Goal: Task Accomplishment & Management: Manage account settings

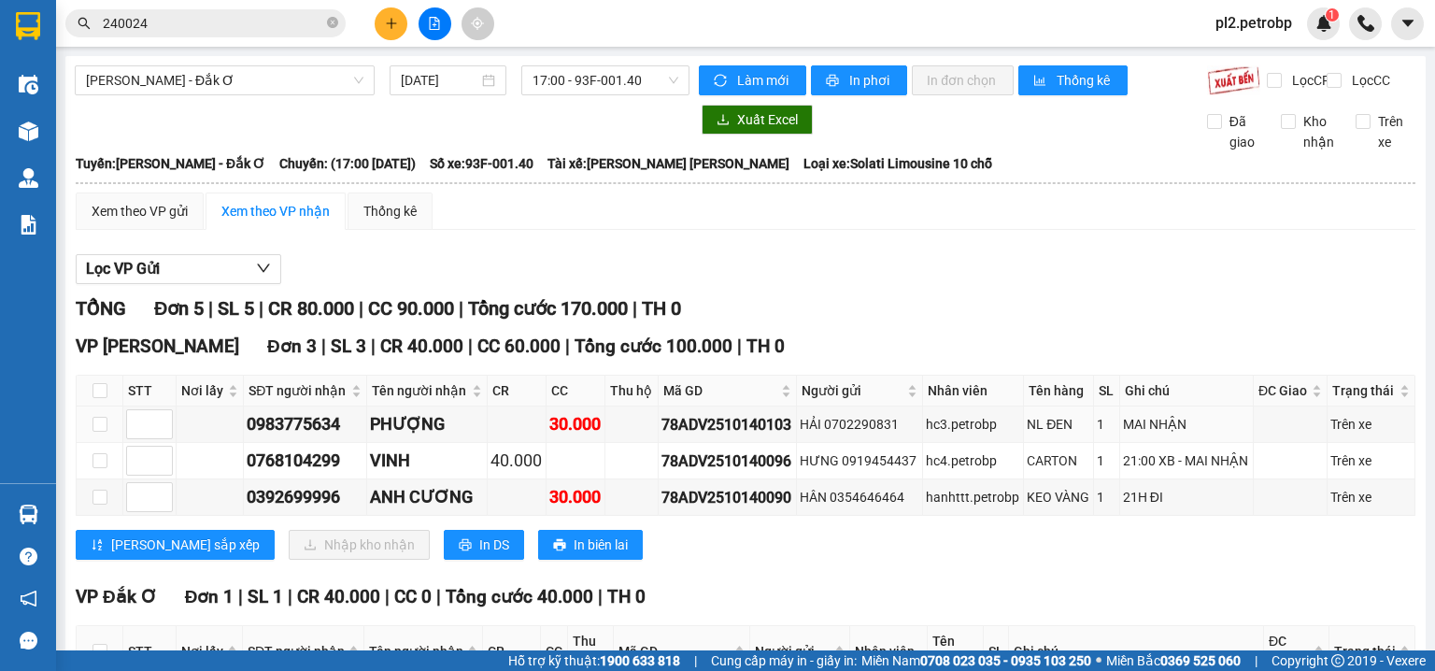
scroll to position [288, 0]
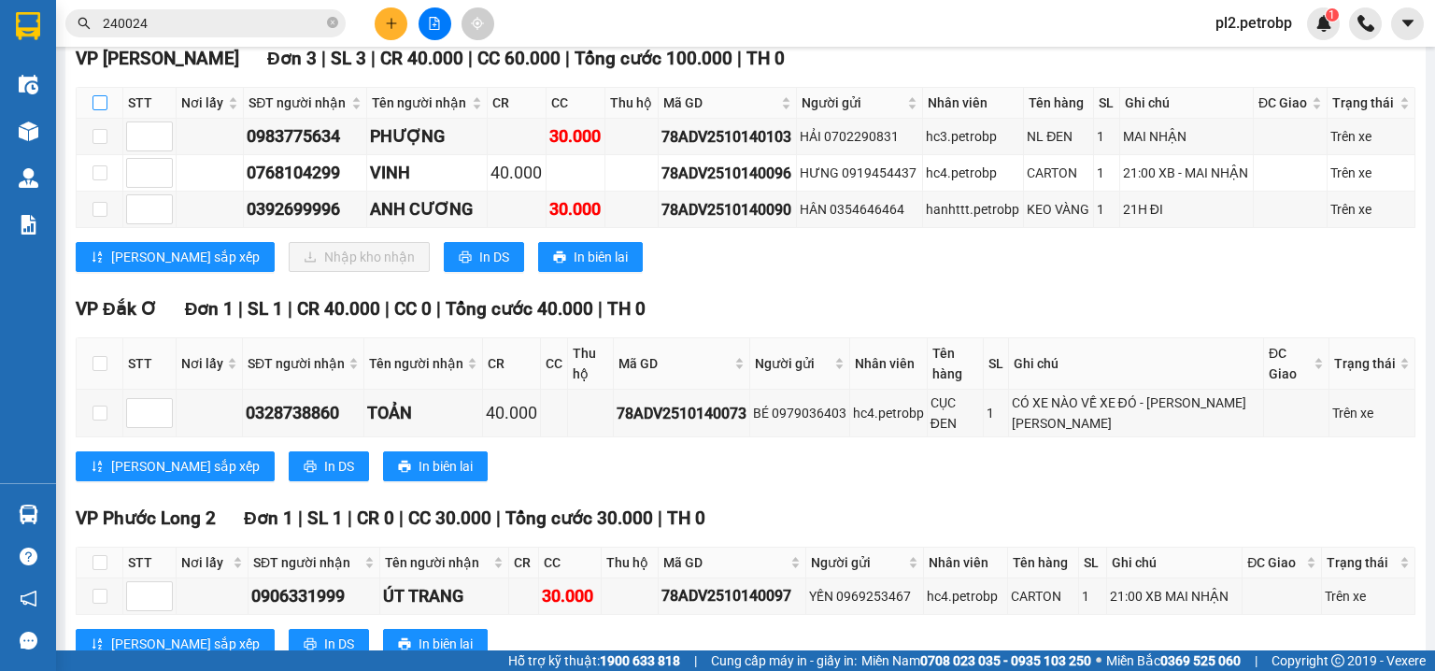
click at [98, 110] on input "checkbox" at bounding box center [100, 102] width 15 height 15
checkbox input "true"
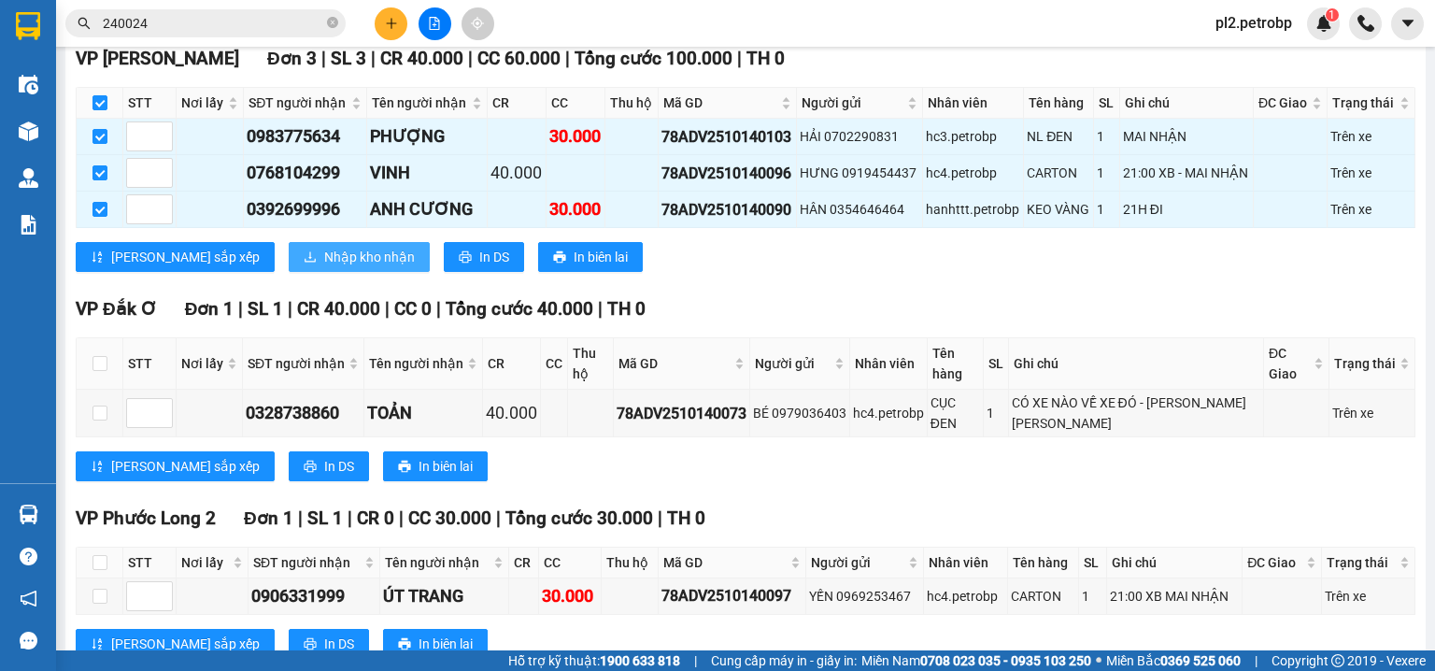
click at [324, 267] on span "Nhập kho nhận" at bounding box center [369, 257] width 91 height 21
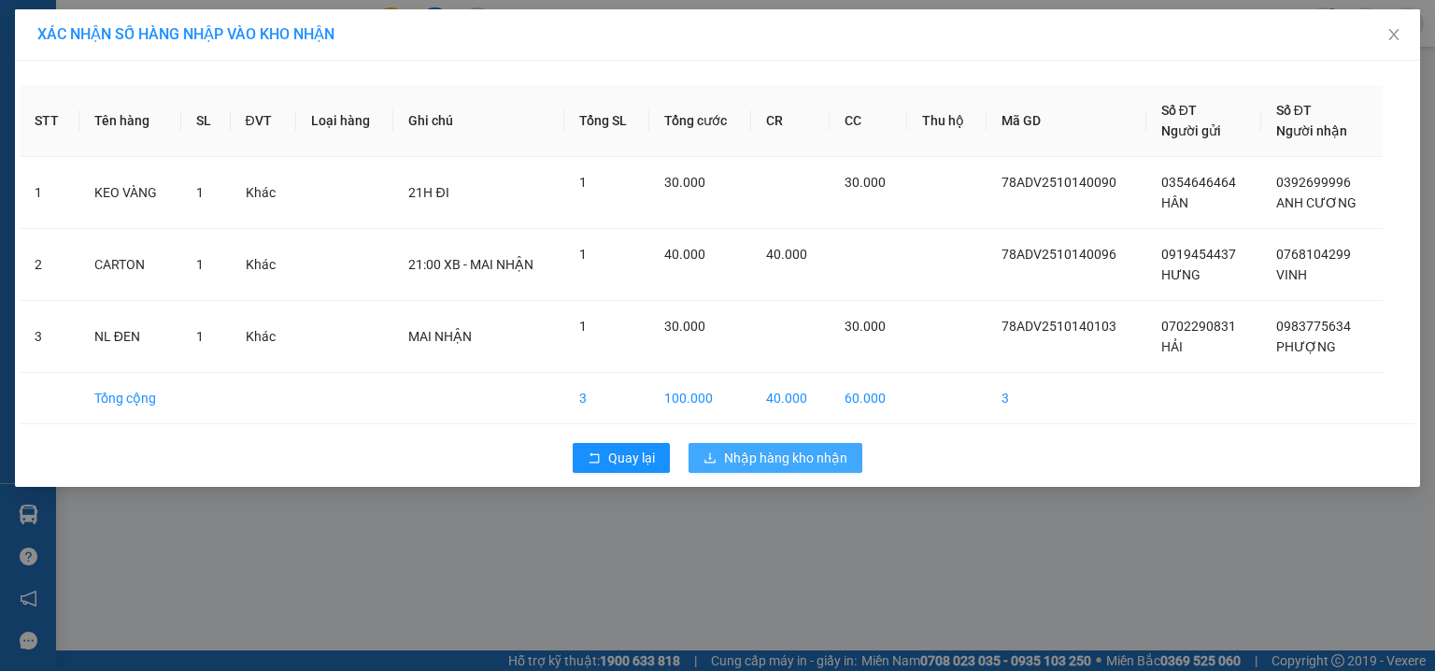
click at [806, 459] on span "Nhập hàng kho nhận" at bounding box center [785, 458] width 123 height 21
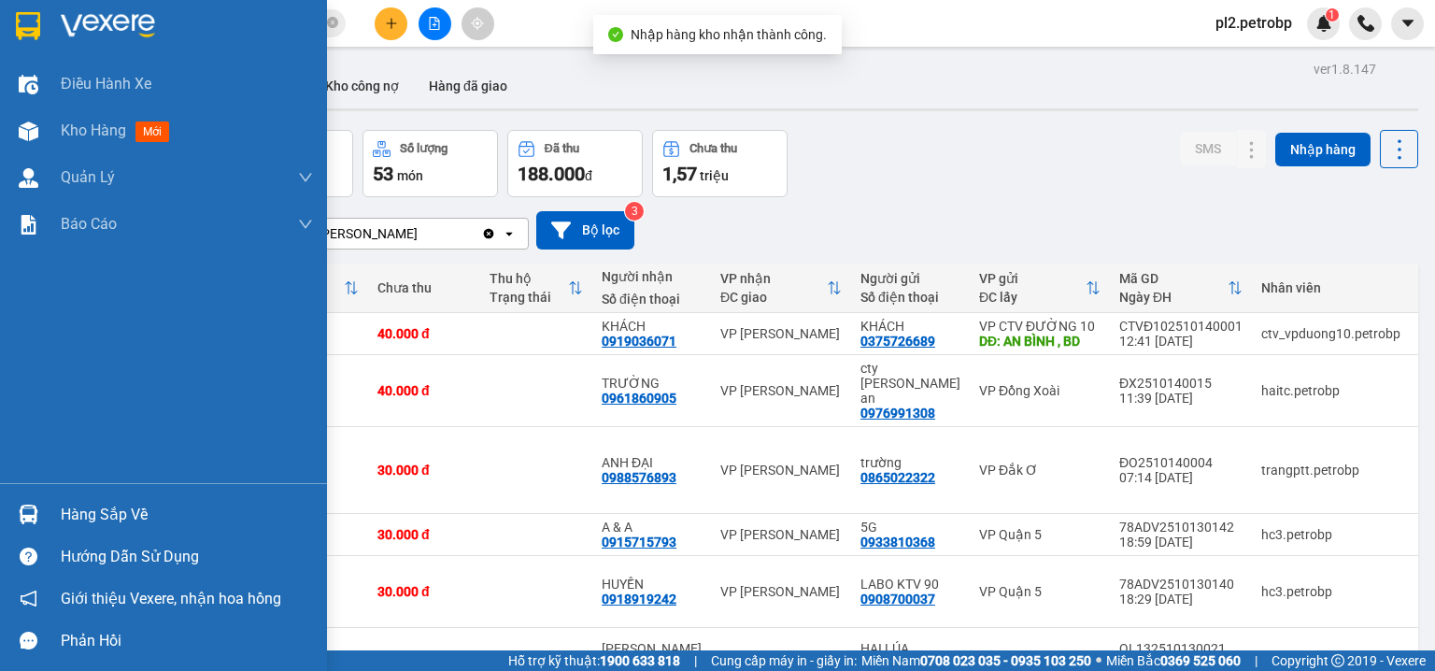
click at [103, 516] on div "Hàng sắp về" at bounding box center [187, 515] width 252 height 28
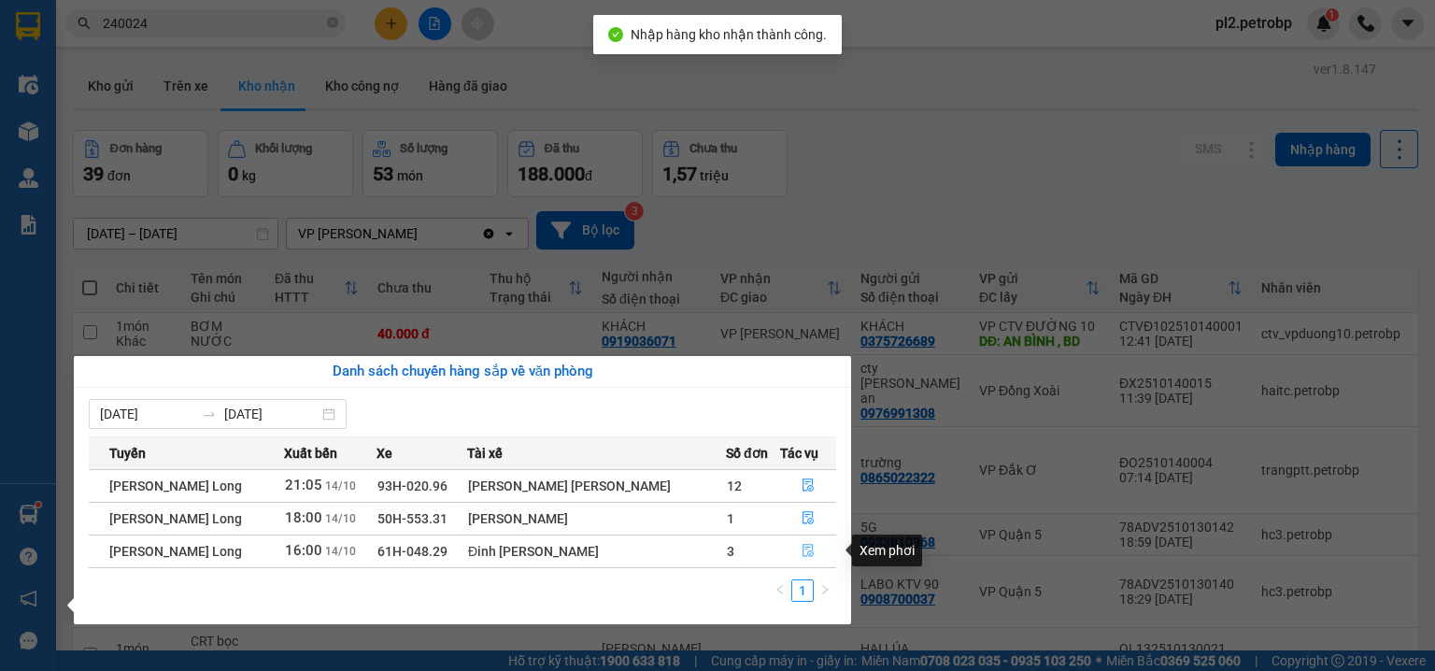
click at [811, 550] on button "button" at bounding box center [808, 551] width 55 height 30
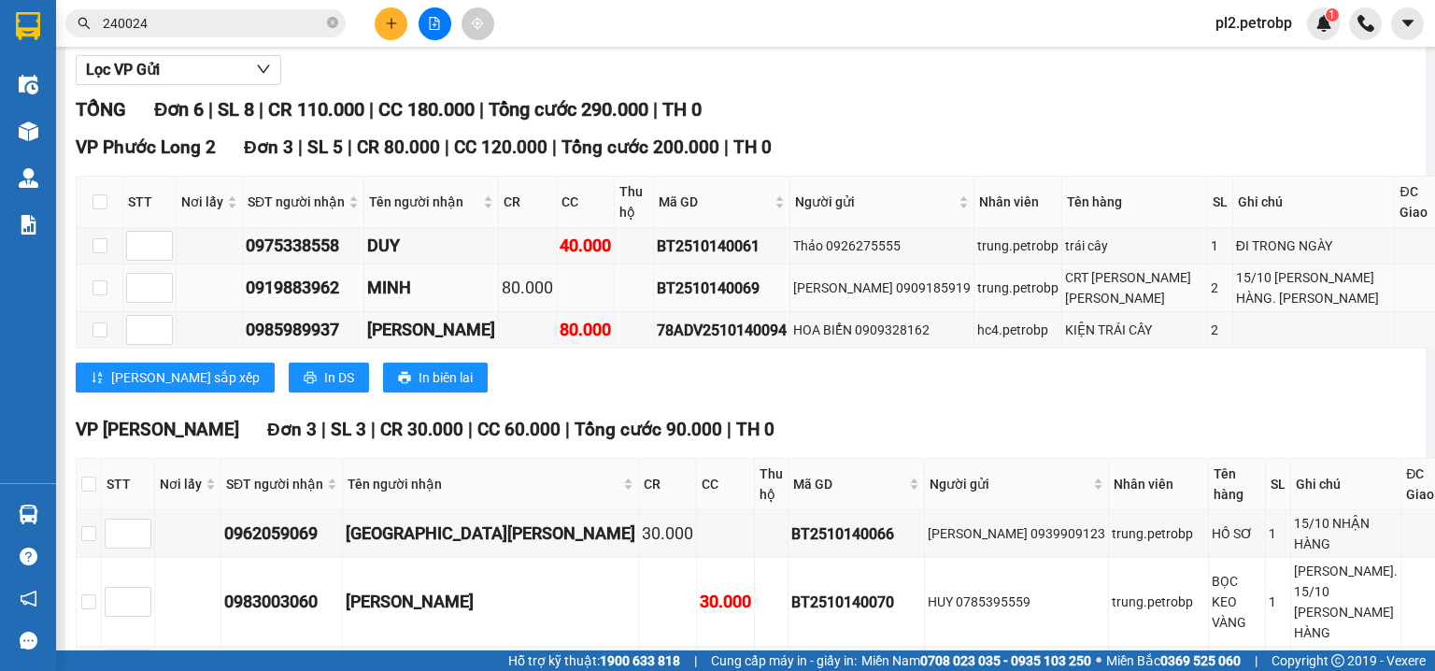
scroll to position [288, 0]
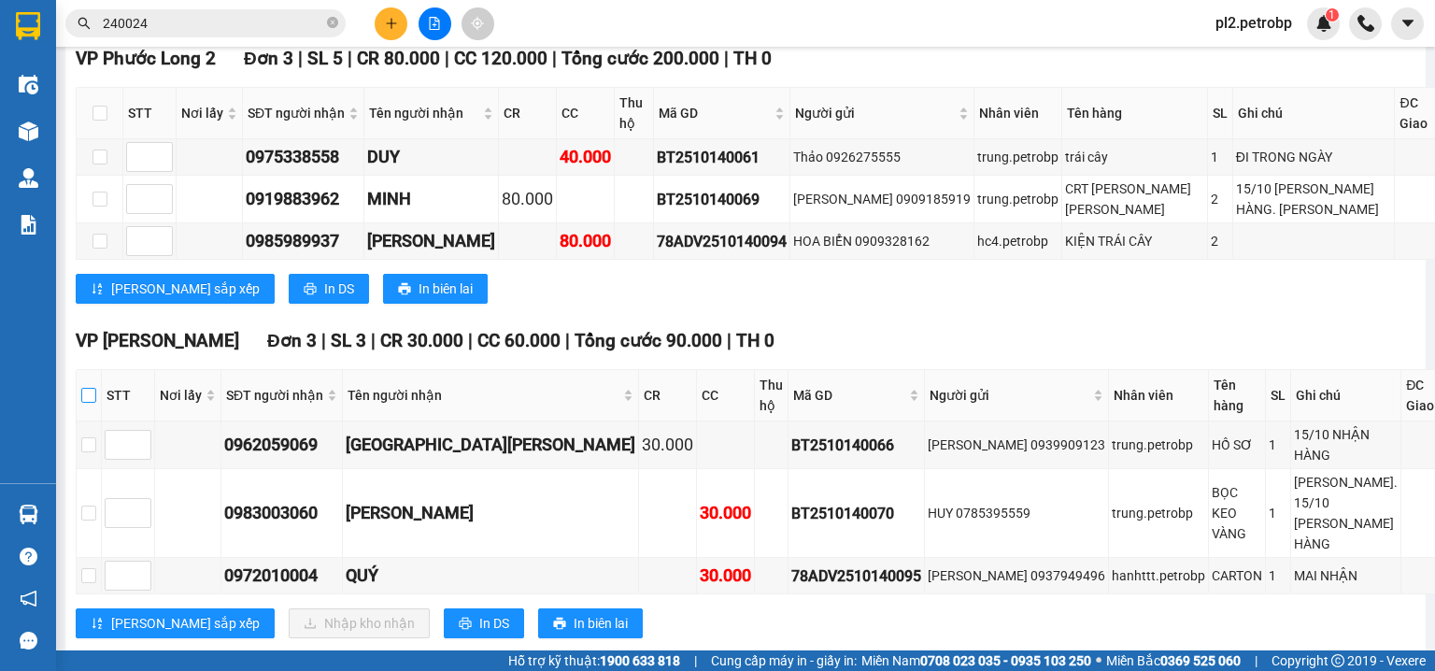
click at [92, 403] on input "checkbox" at bounding box center [88, 395] width 15 height 15
checkbox input "true"
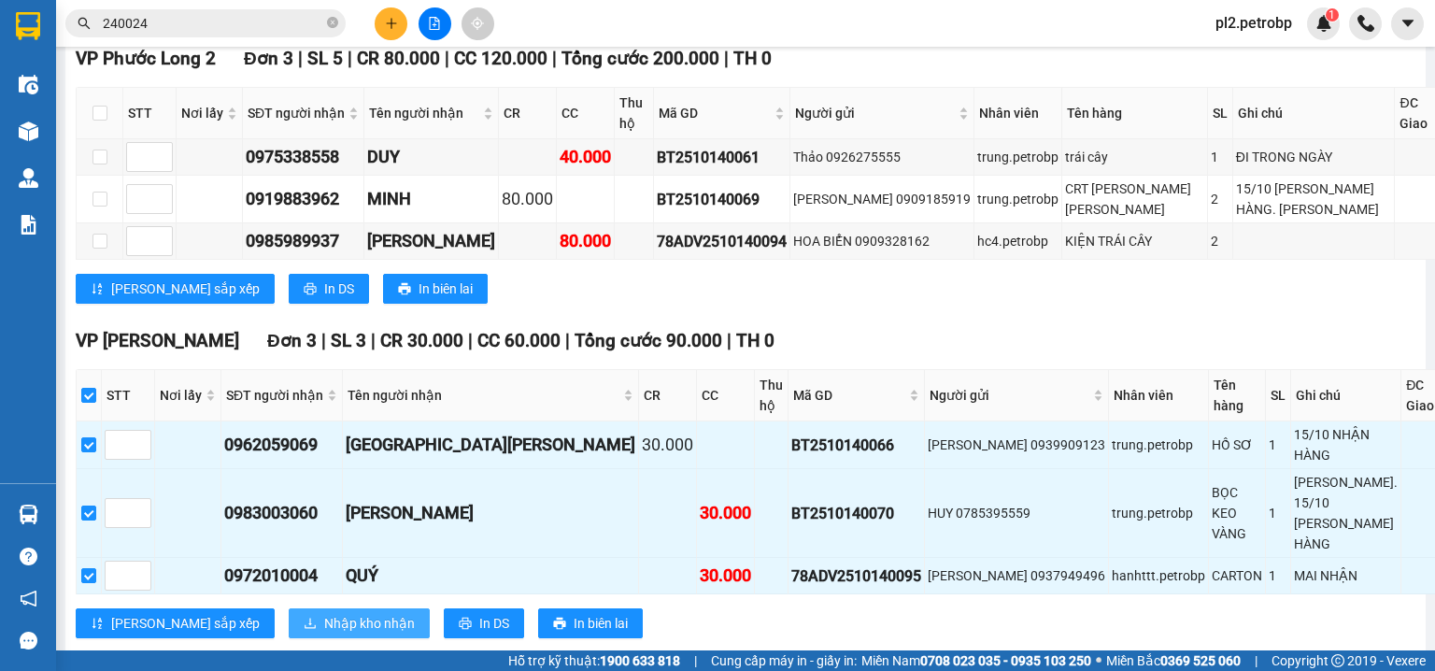
click at [324, 613] on span "Nhập kho nhận" at bounding box center [369, 623] width 91 height 21
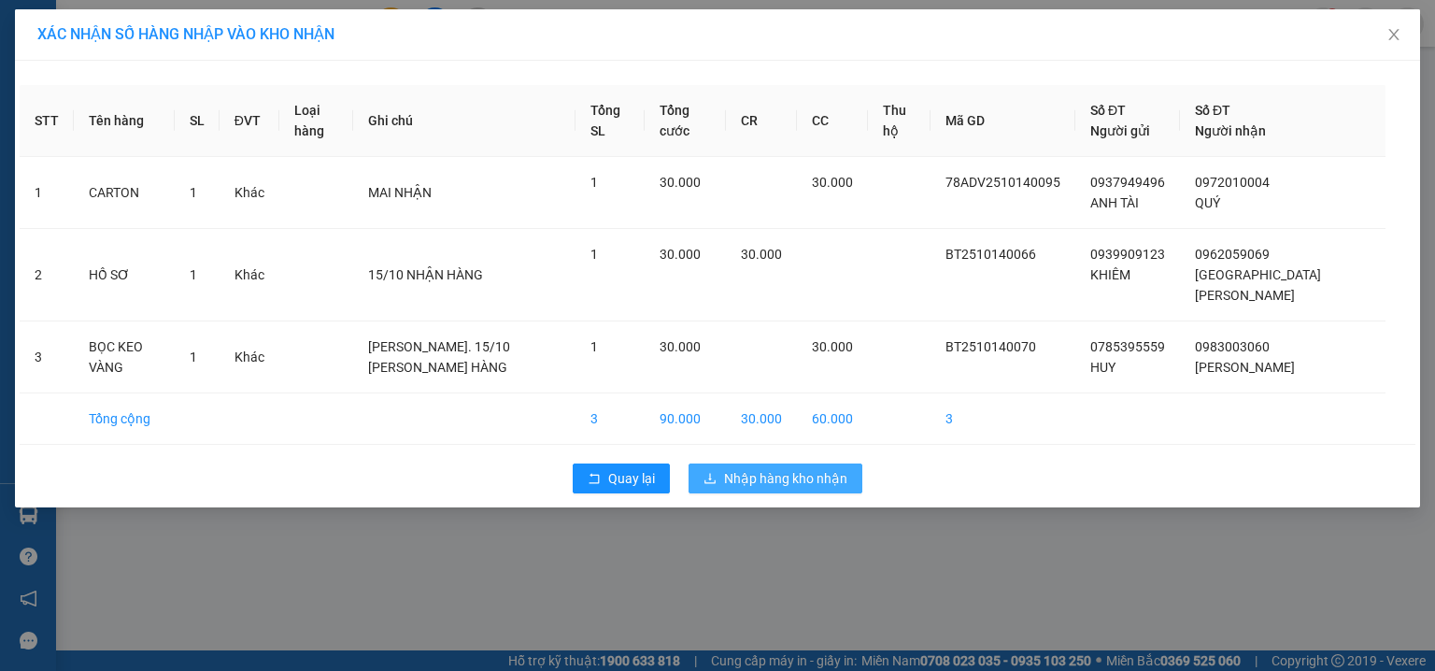
click at [729, 468] on span "Nhập hàng kho nhận" at bounding box center [785, 478] width 123 height 21
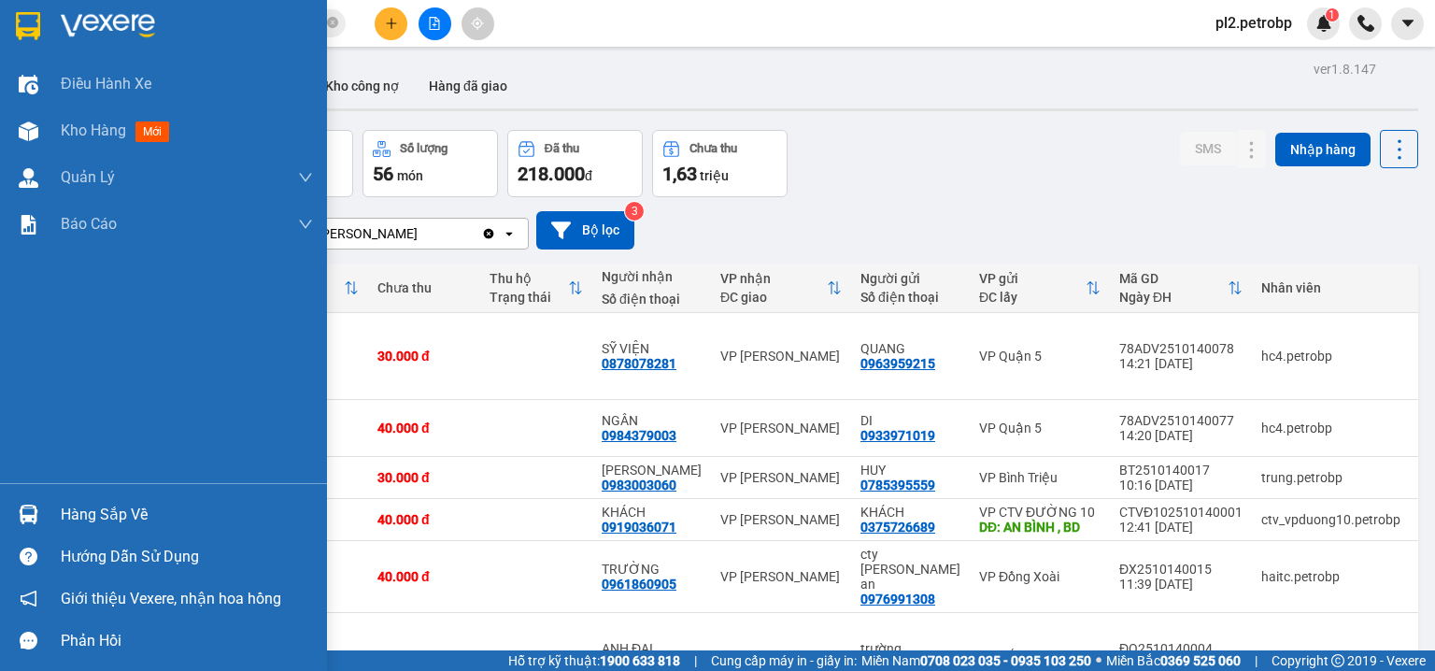
click at [94, 520] on div "Hàng sắp về" at bounding box center [187, 515] width 252 height 28
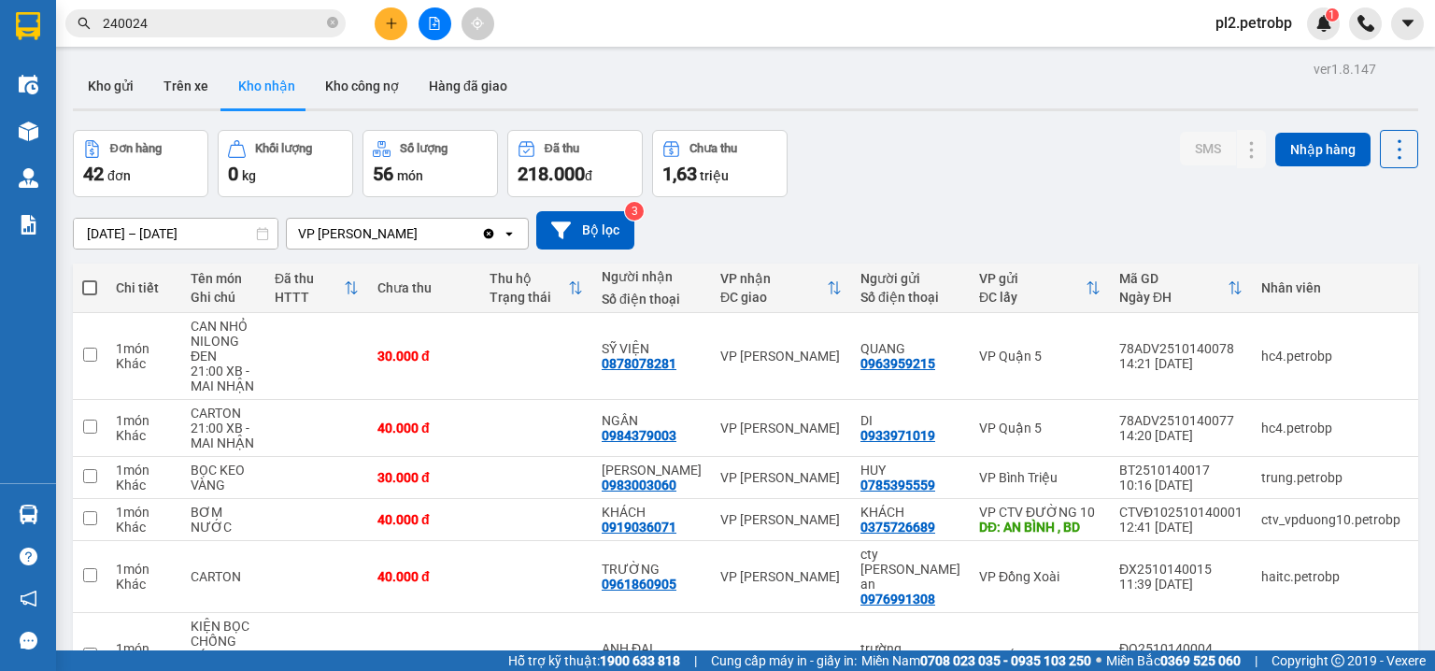
click at [102, 87] on section "Kết quả tìm kiếm ( 822 ) Bộ lọc Ngày tạo đơn gần nhất Mã ĐH Trạng thái Món hàng…" at bounding box center [717, 335] width 1435 height 671
click at [102, 87] on button "Kho gửi" at bounding box center [111, 86] width 76 height 45
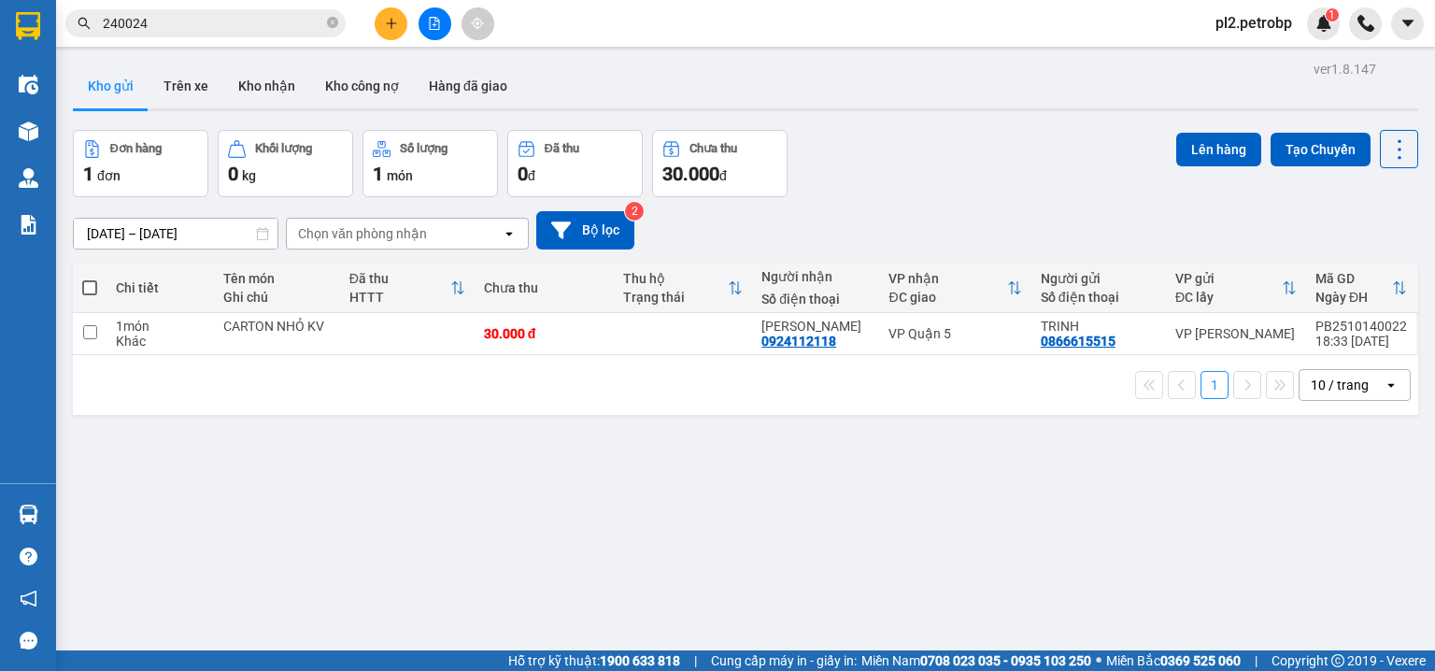
click at [915, 193] on div "Đơn hàng 1 đơn Khối lượng 0 kg Số lượng 1 món Đã thu 0 đ Chưa thu 30.000 đ Lên …" at bounding box center [746, 163] width 1346 height 67
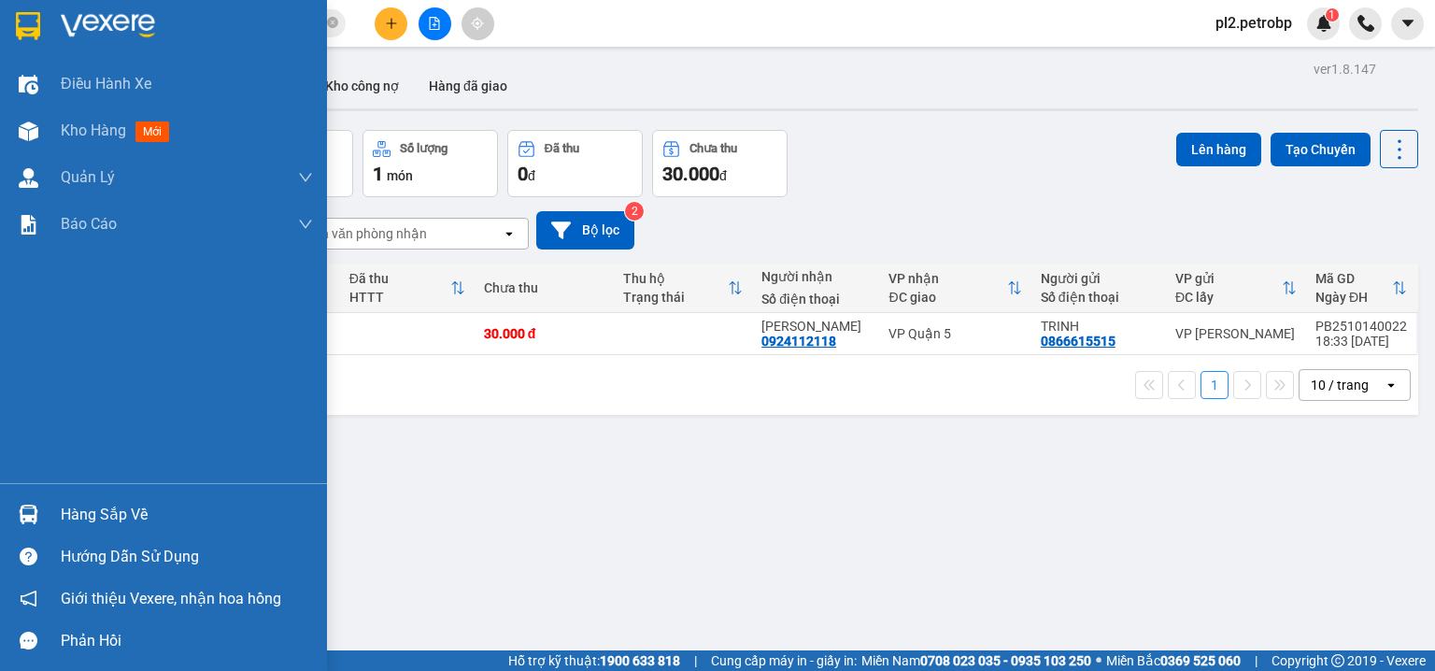
click at [110, 519] on div "Hàng sắp về" at bounding box center [187, 515] width 252 height 28
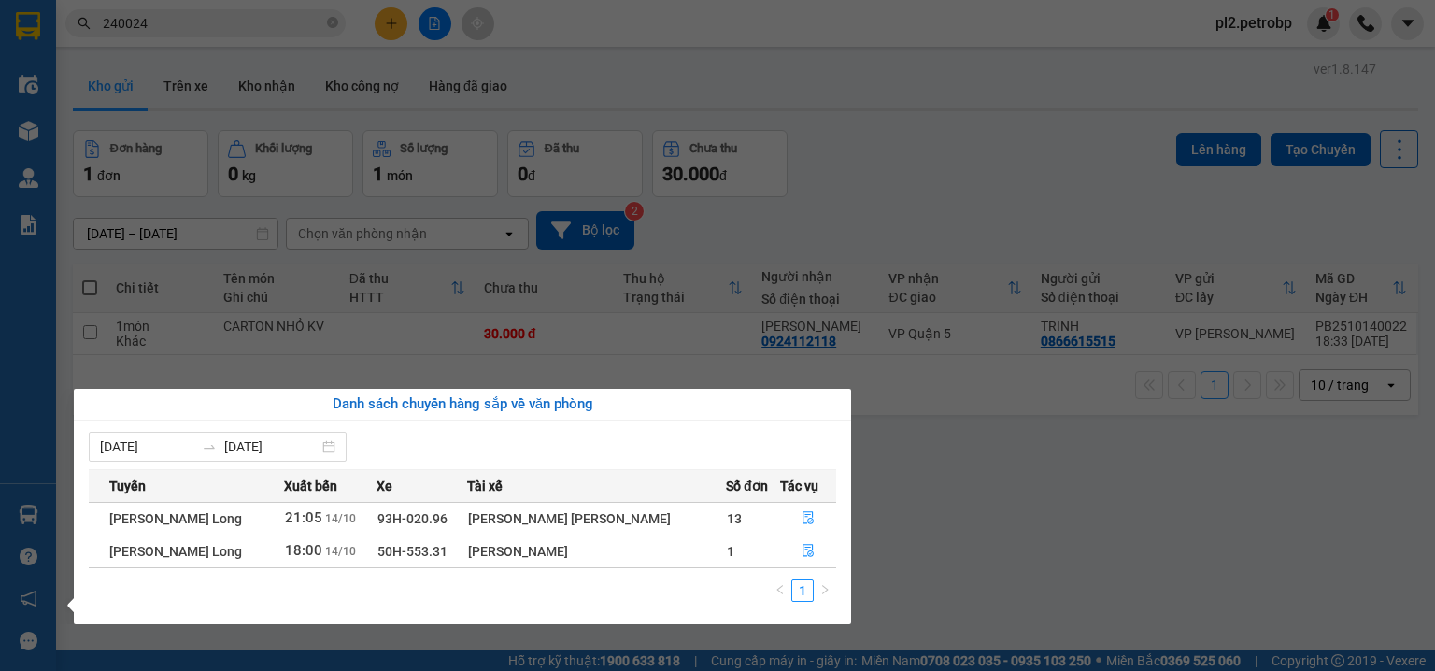
click at [999, 477] on section "Kết quả tìm kiếm ( 822 ) Bộ lọc Ngày tạo đơn gần nhất Mã ĐH Trạng thái Món hàng…" at bounding box center [717, 335] width 1435 height 671
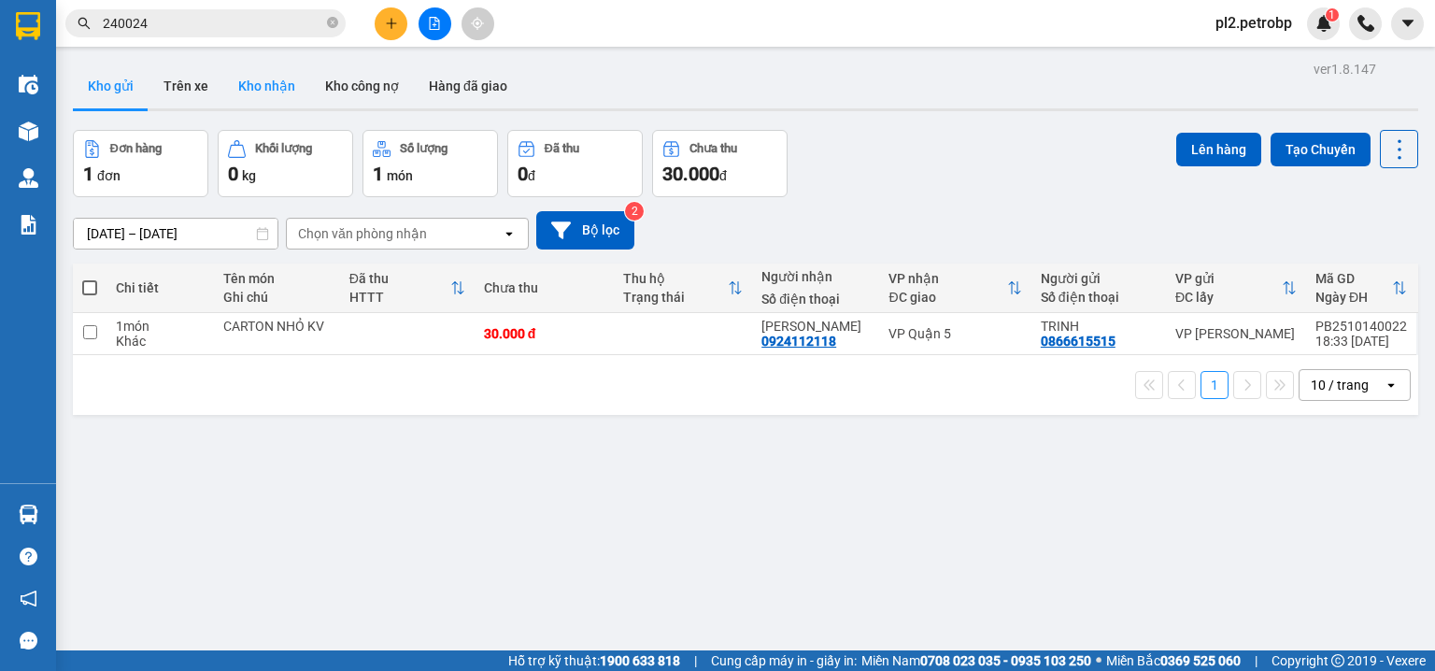
click at [277, 87] on button "Kho nhận" at bounding box center [266, 86] width 87 height 45
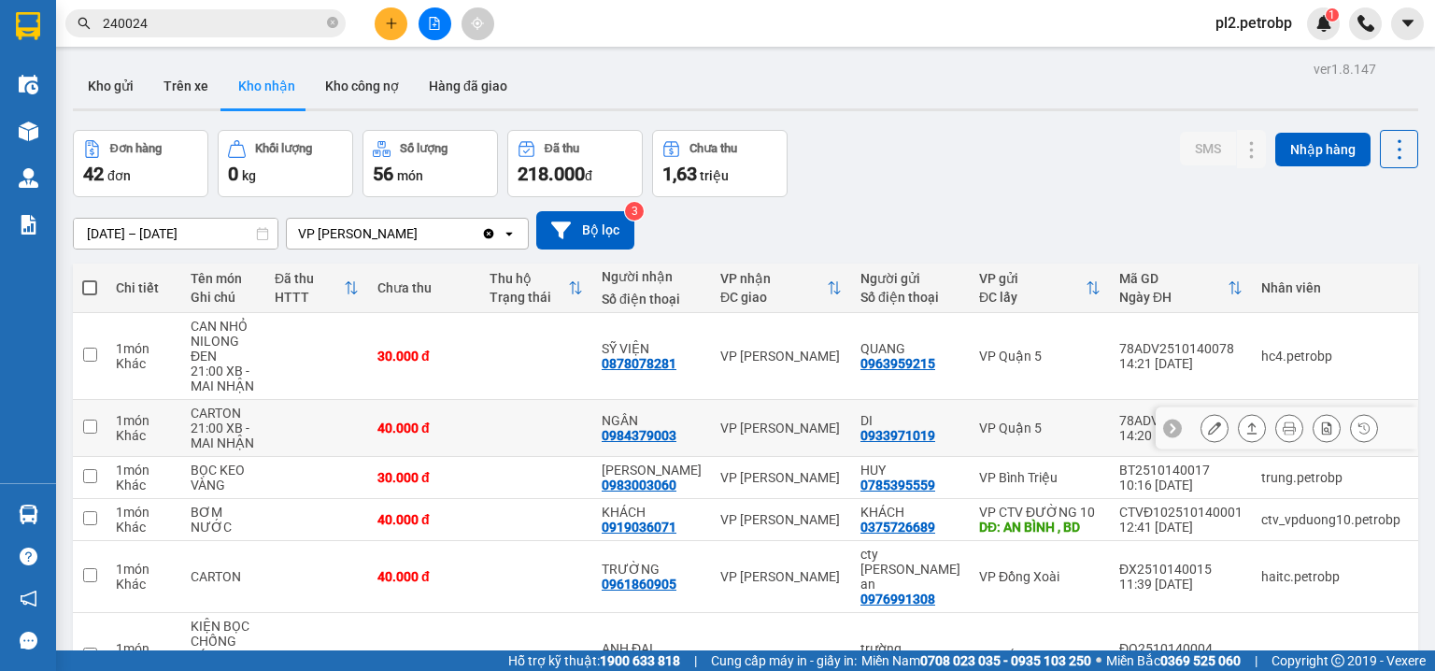
scroll to position [314, 0]
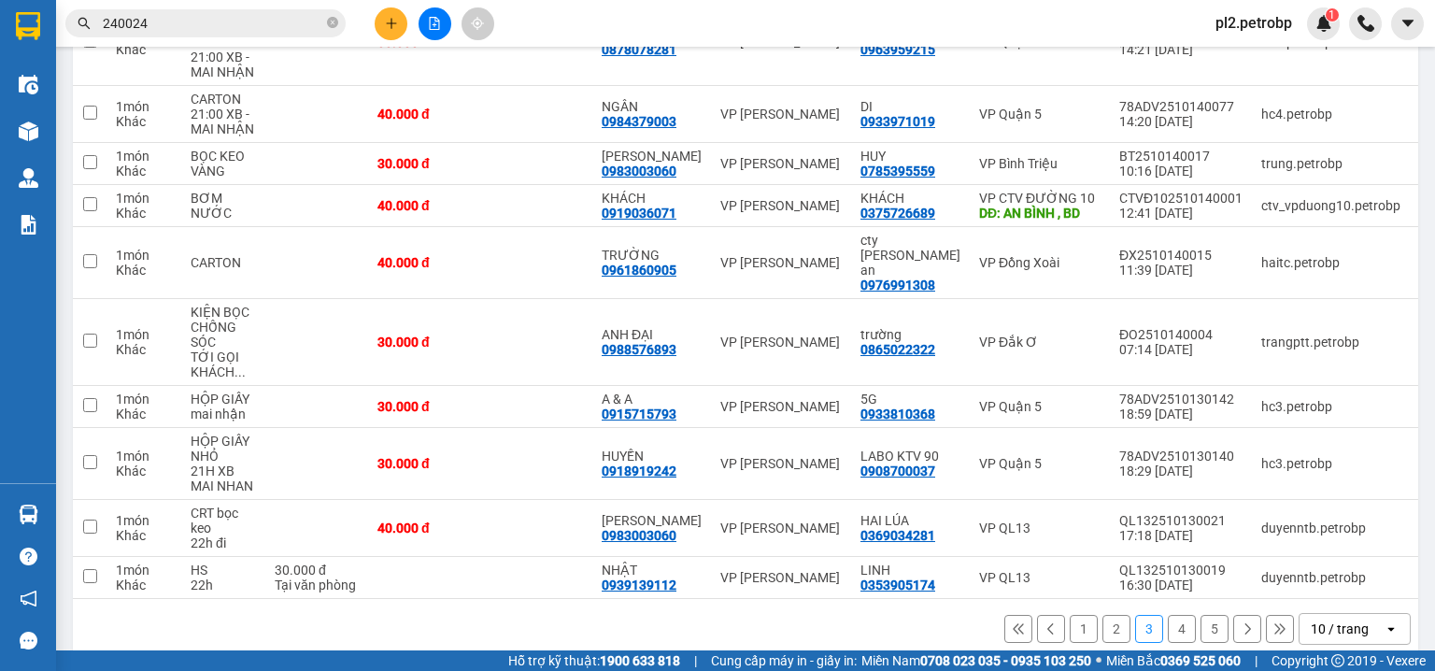
click at [1071, 615] on button "1" at bounding box center [1084, 629] width 28 height 28
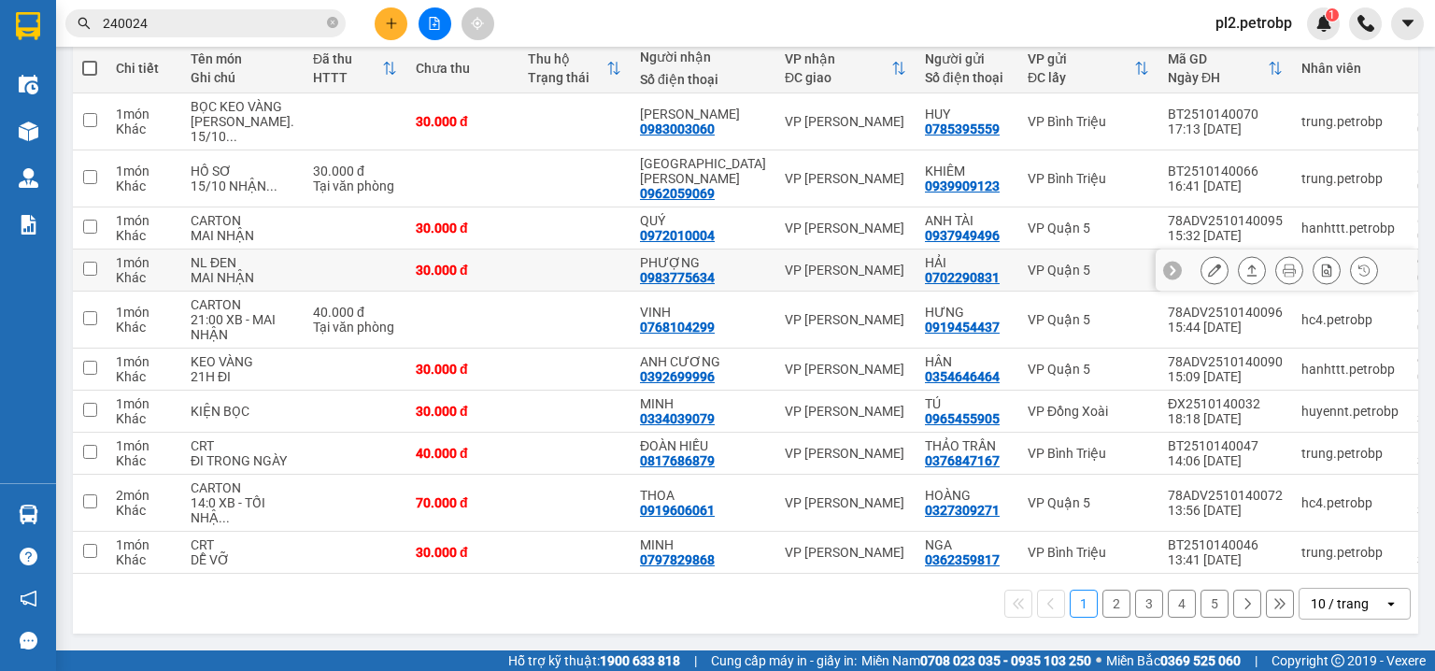
scroll to position [47, 0]
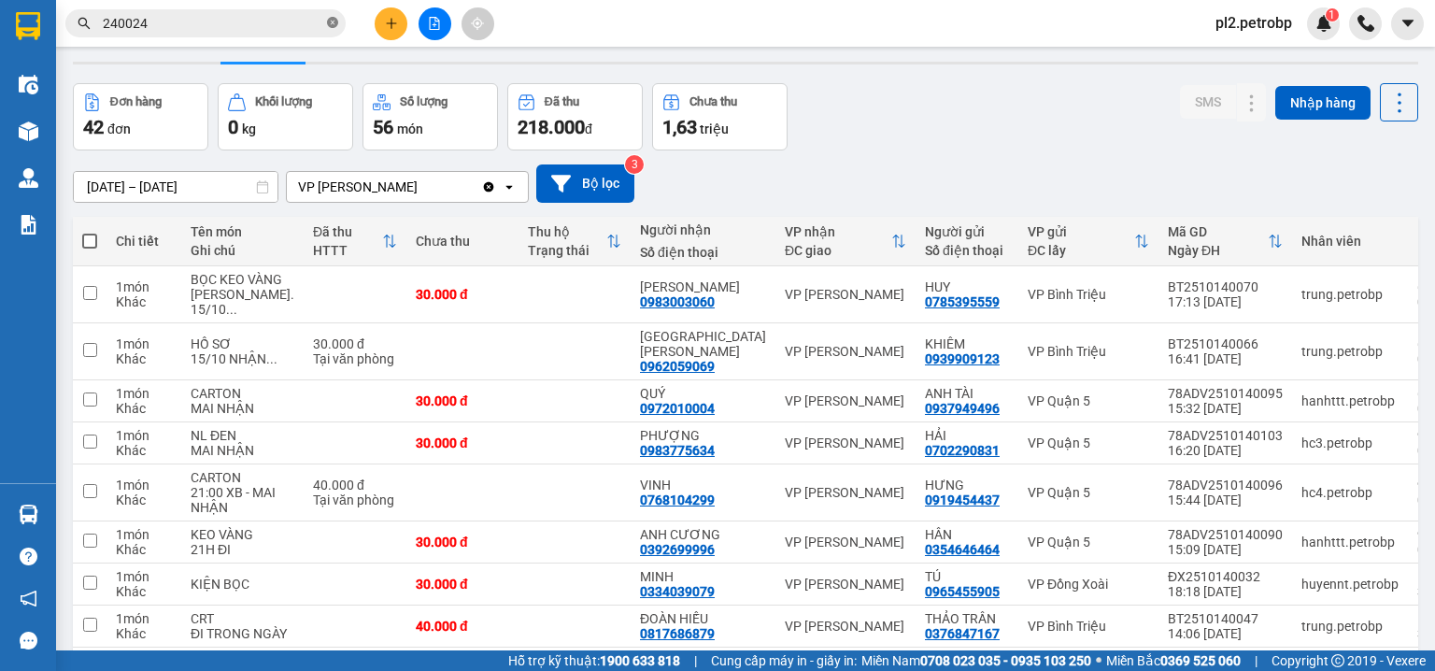
click at [336, 21] on icon "close-circle" at bounding box center [332, 22] width 11 height 11
click at [292, 21] on input "text" at bounding box center [213, 23] width 221 height 21
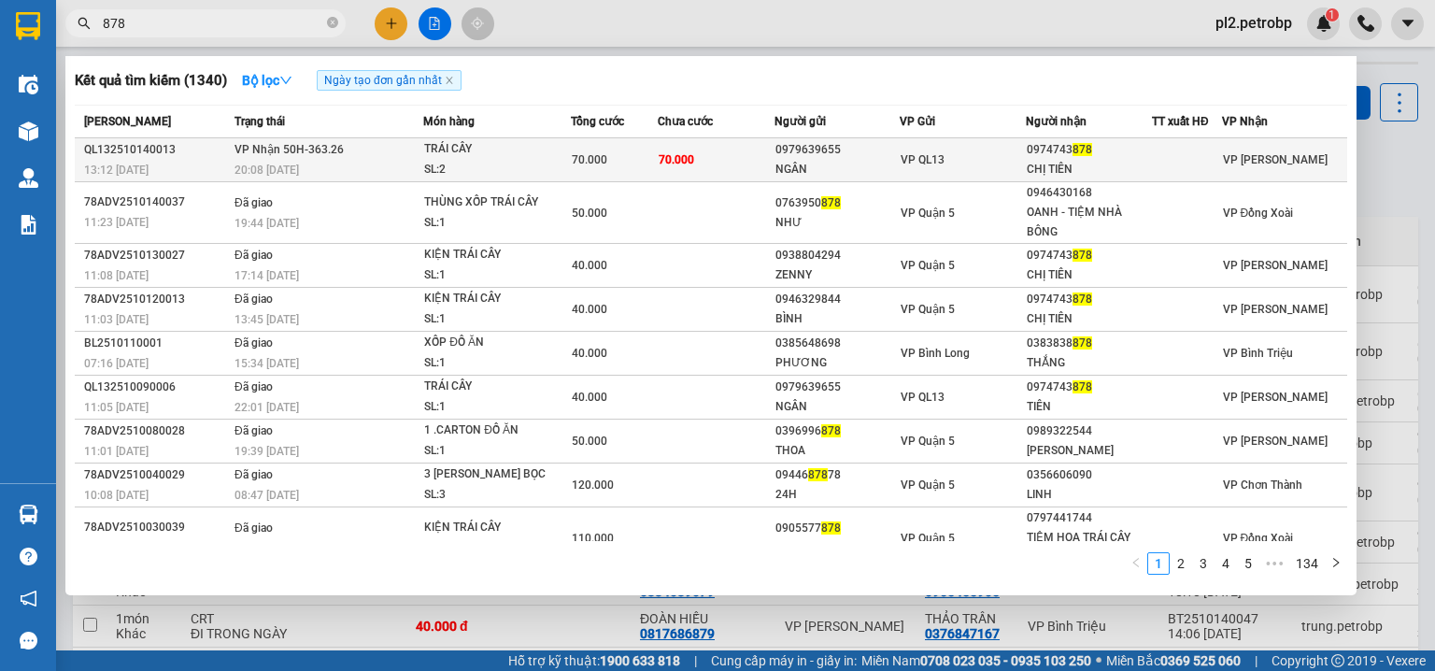
type input "878"
click at [986, 164] on div "VP QL13" at bounding box center [963, 160] width 124 height 21
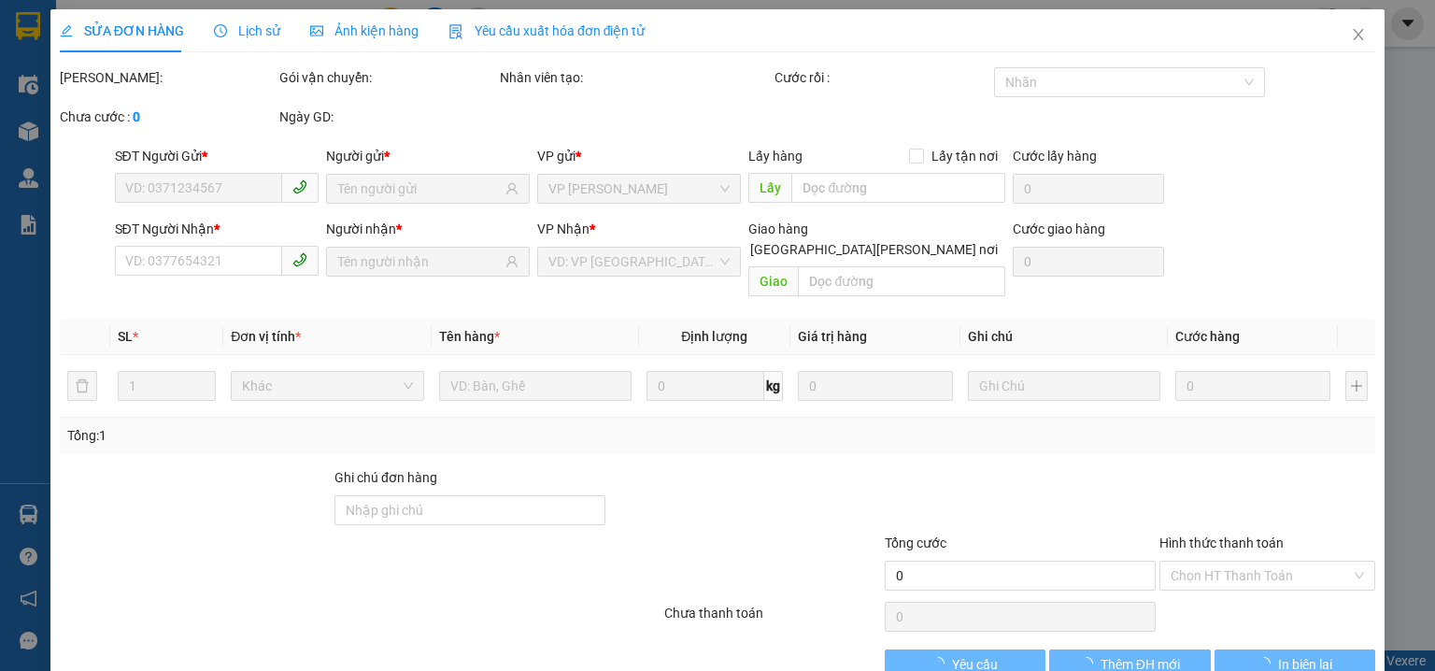
type input "0979639655"
type input "NGÂN"
type input "0974743878"
type input "CHỊ TIÊN"
type input "70.000"
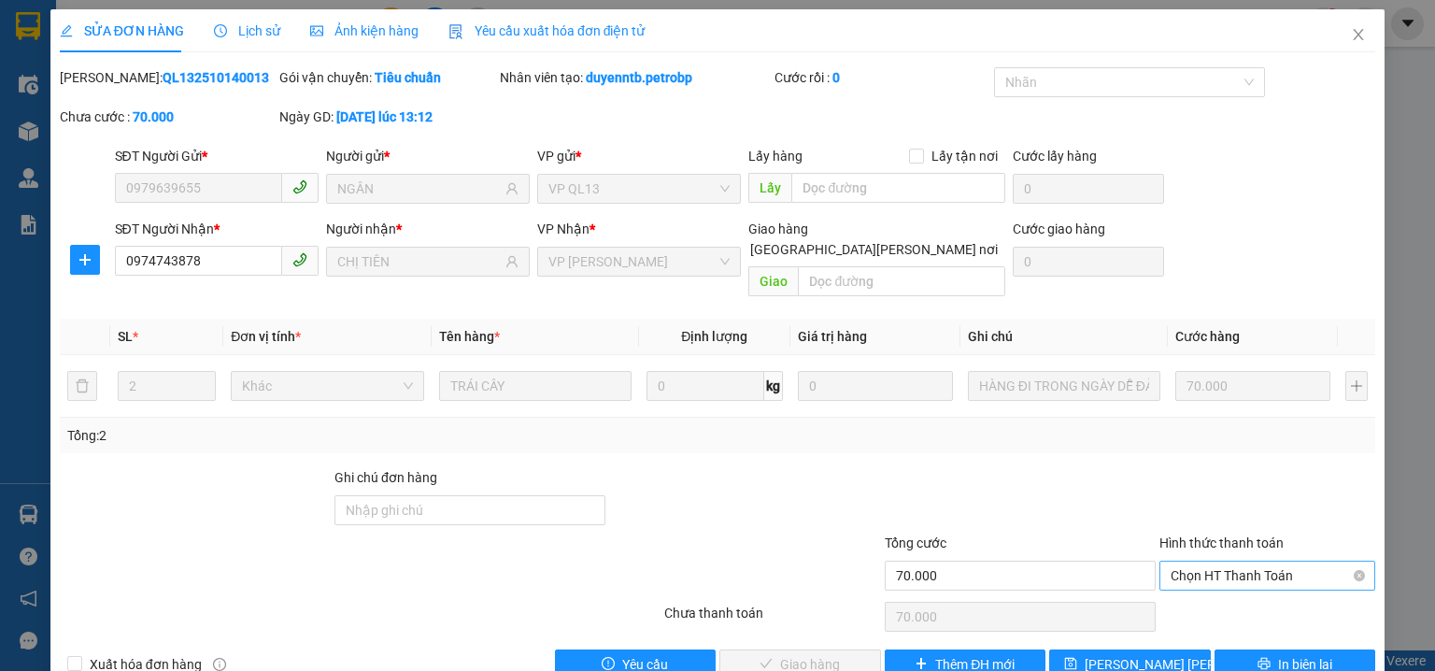
click at [1197, 562] on span "Chọn HT Thanh Toán" at bounding box center [1267, 576] width 193 height 28
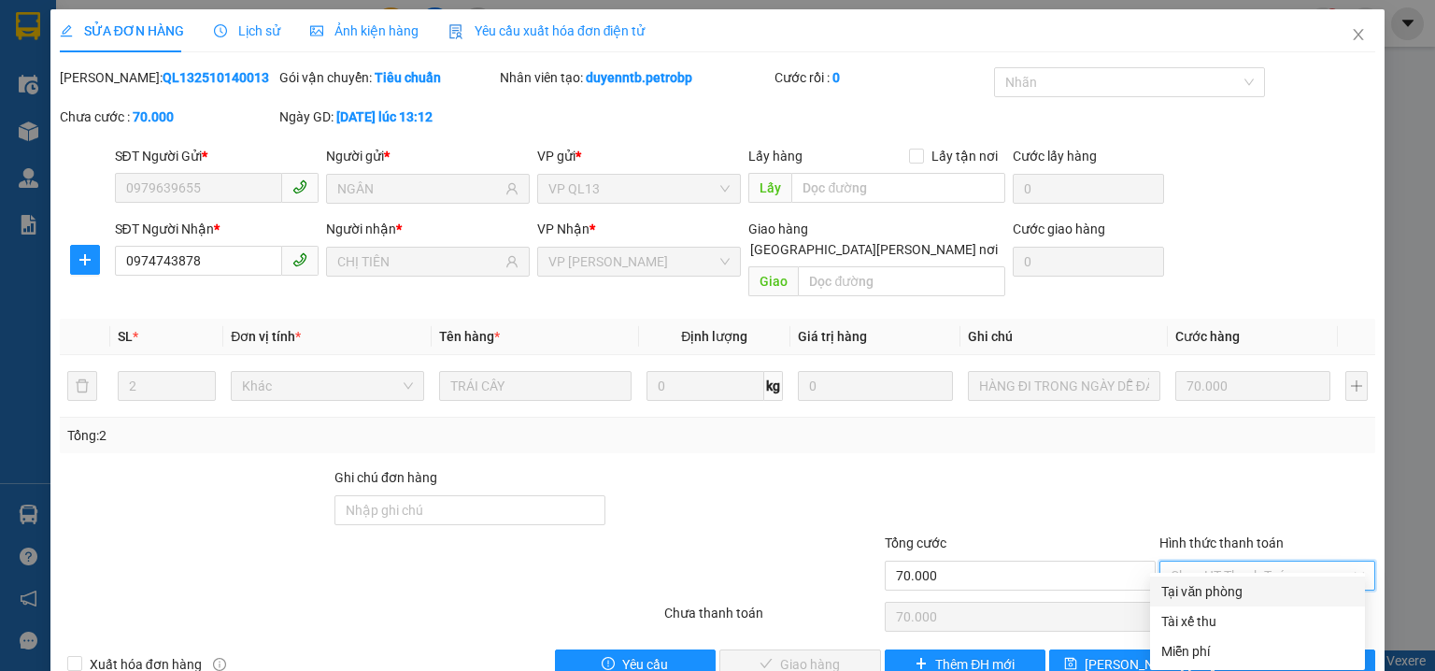
click at [1205, 585] on div "Tại văn phòng" at bounding box center [1257, 591] width 192 height 21
type input "0"
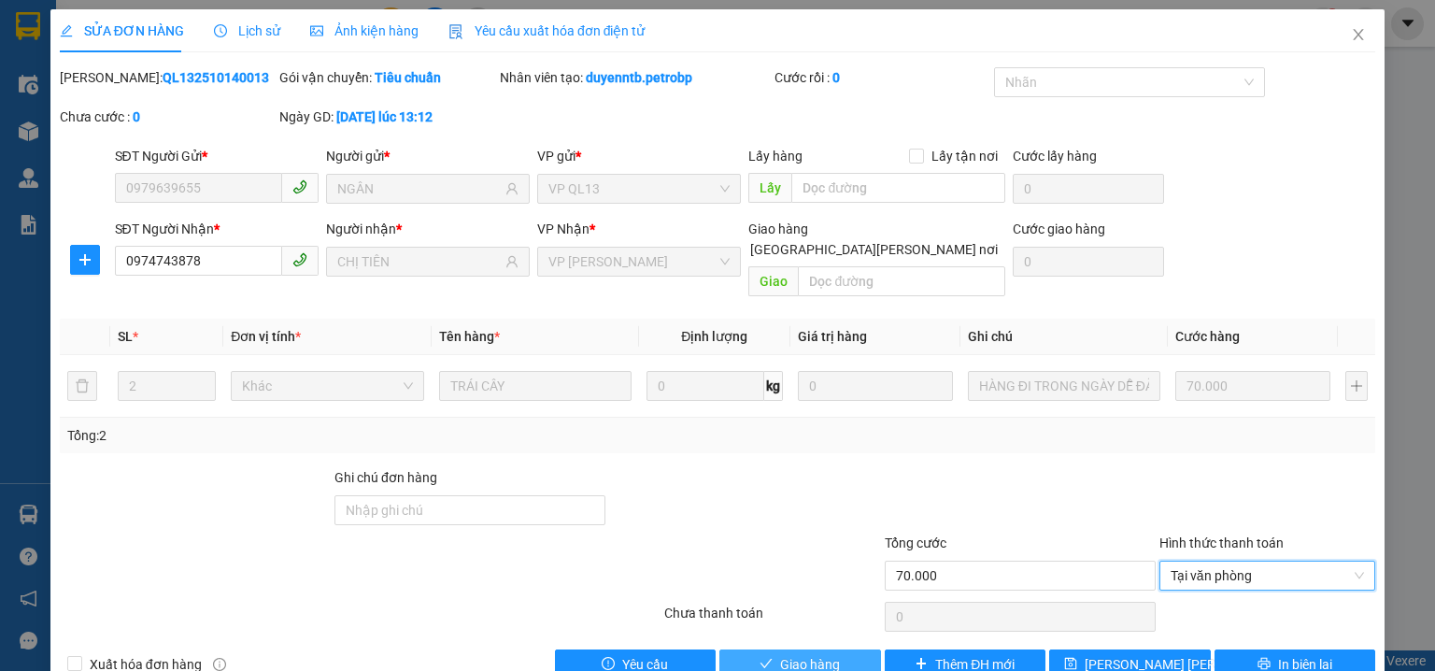
click at [740, 649] on button "Giao hàng" at bounding box center [801, 664] width 162 height 30
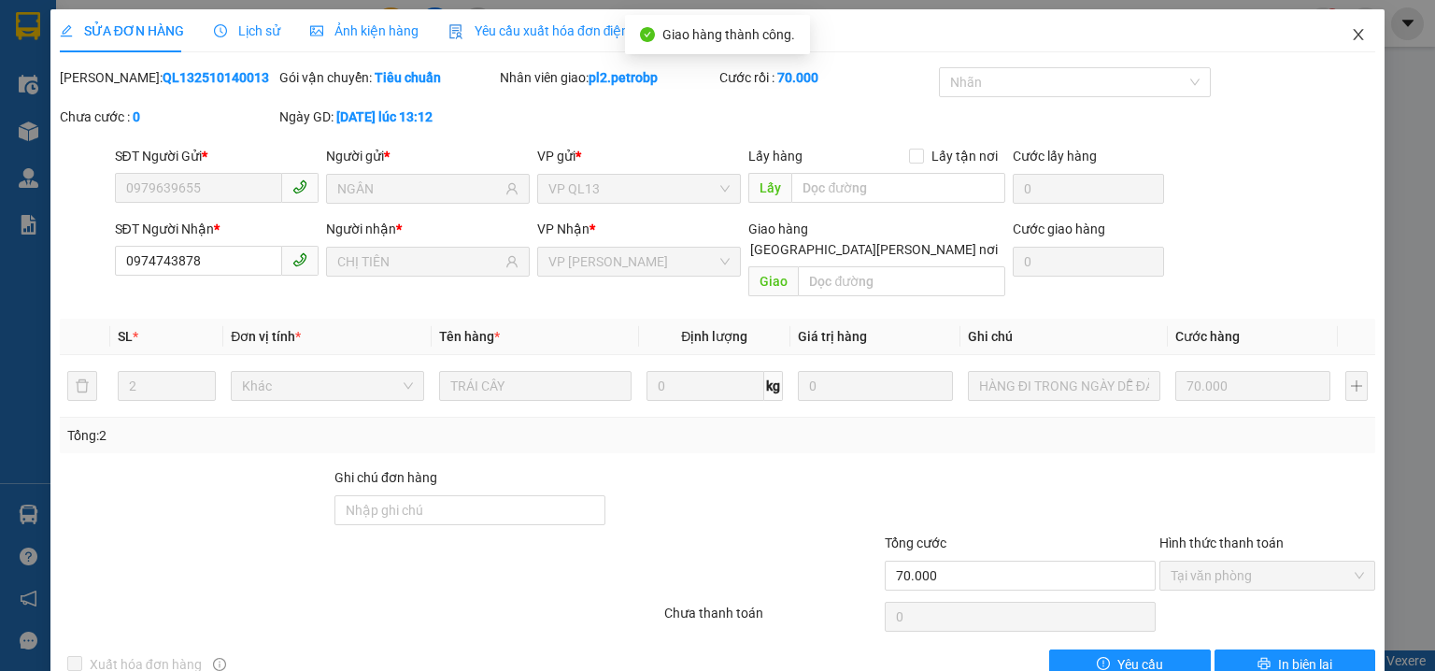
click at [1354, 38] on icon "close" at bounding box center [1359, 34] width 10 height 11
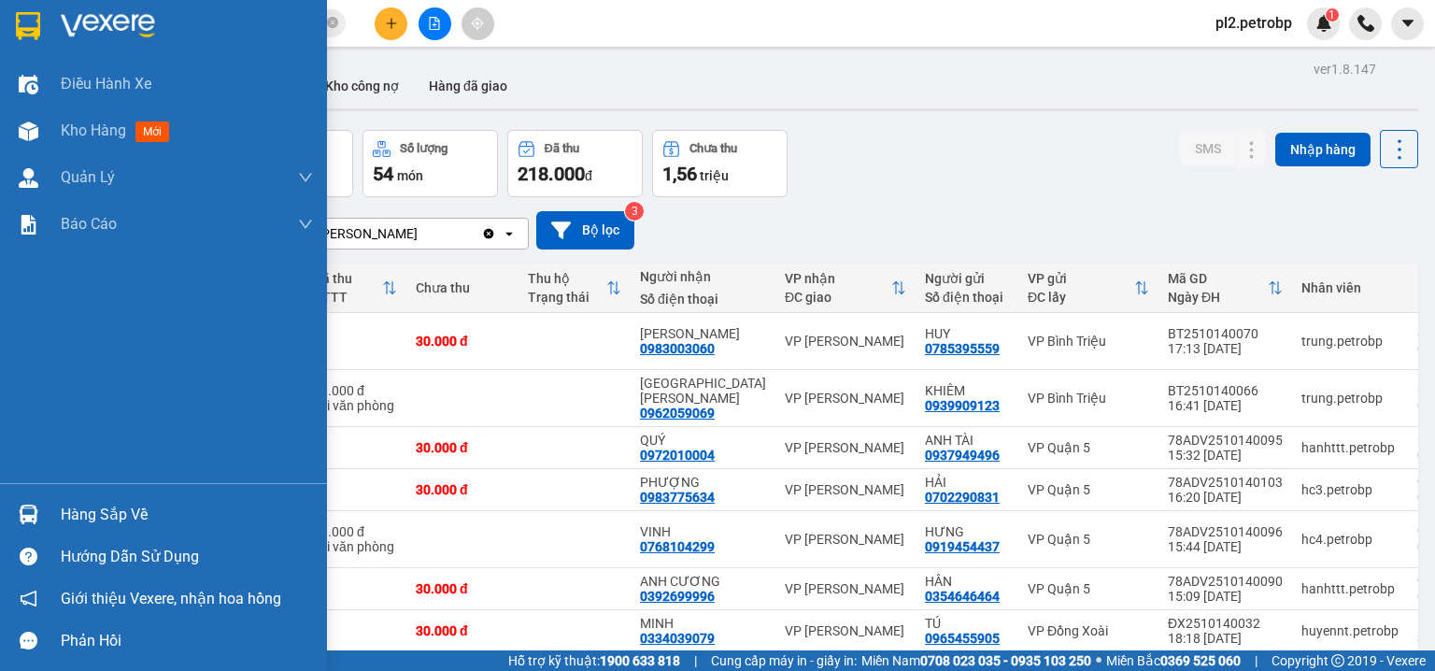
click at [21, 522] on img at bounding box center [29, 515] width 20 height 20
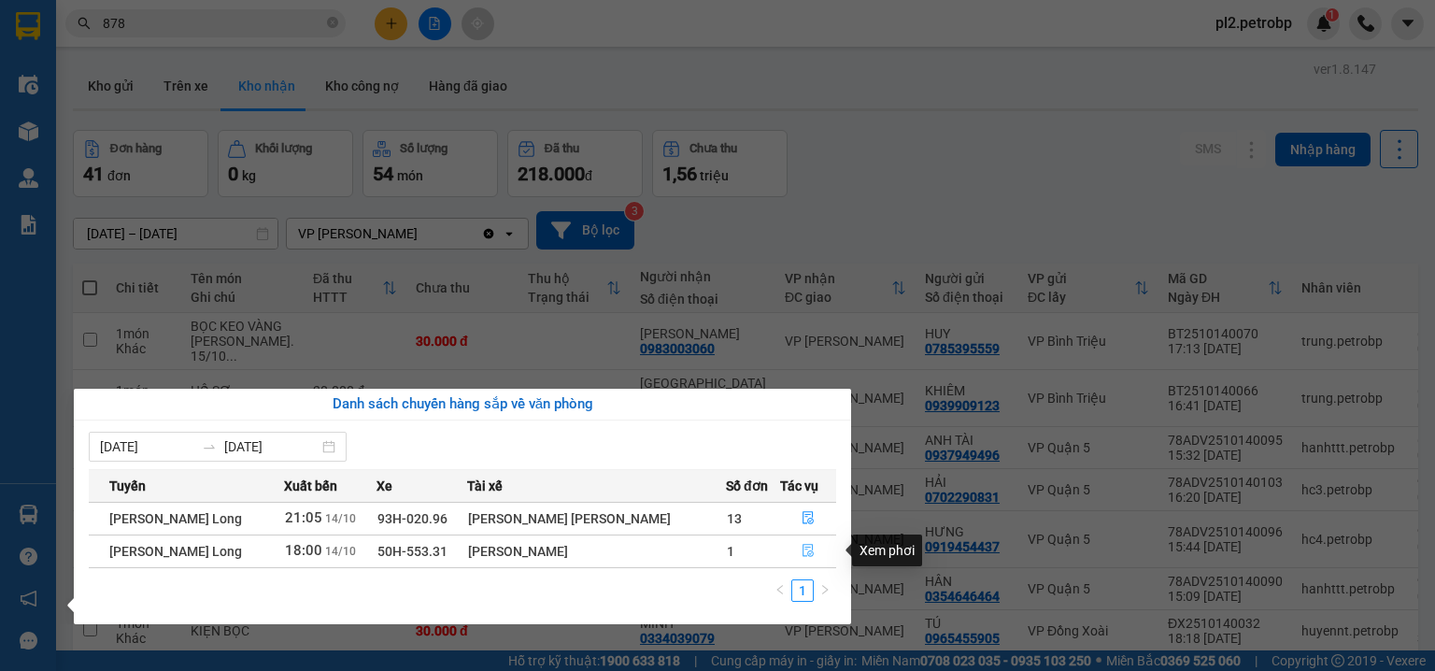
click at [796, 560] on button "button" at bounding box center [808, 551] width 55 height 30
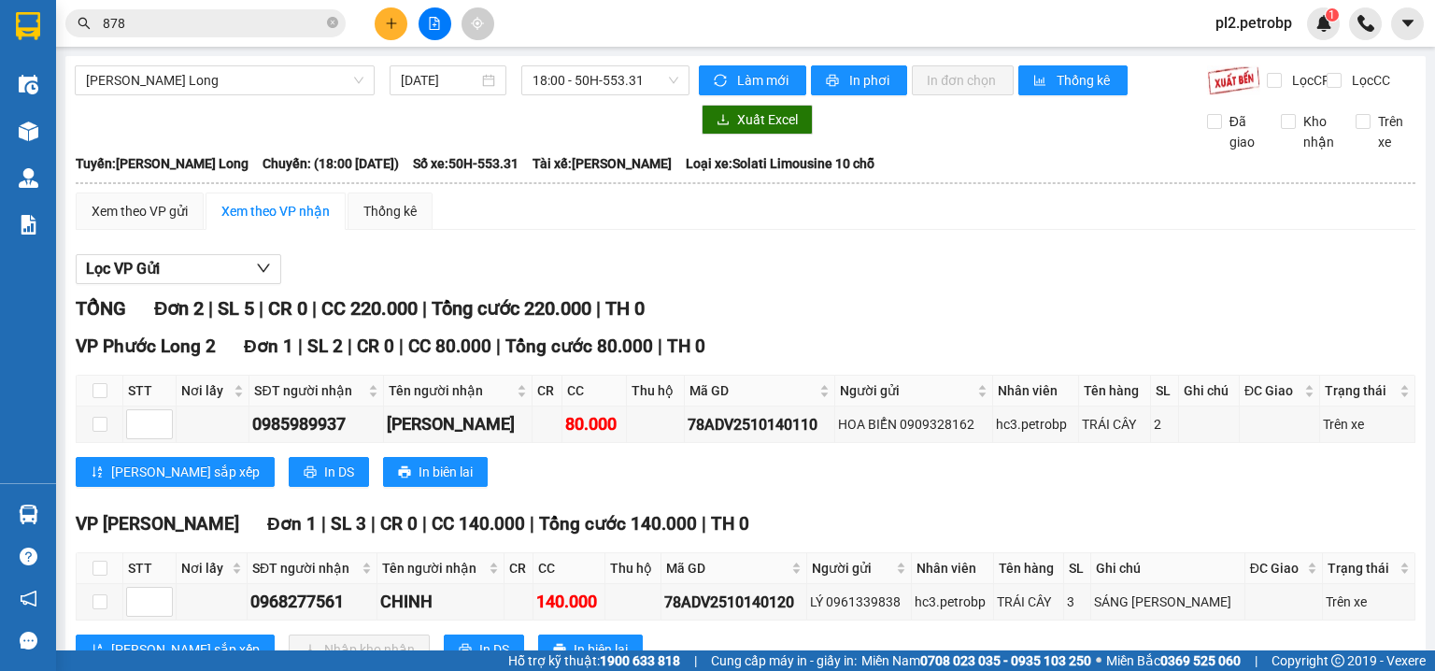
scroll to position [79, 0]
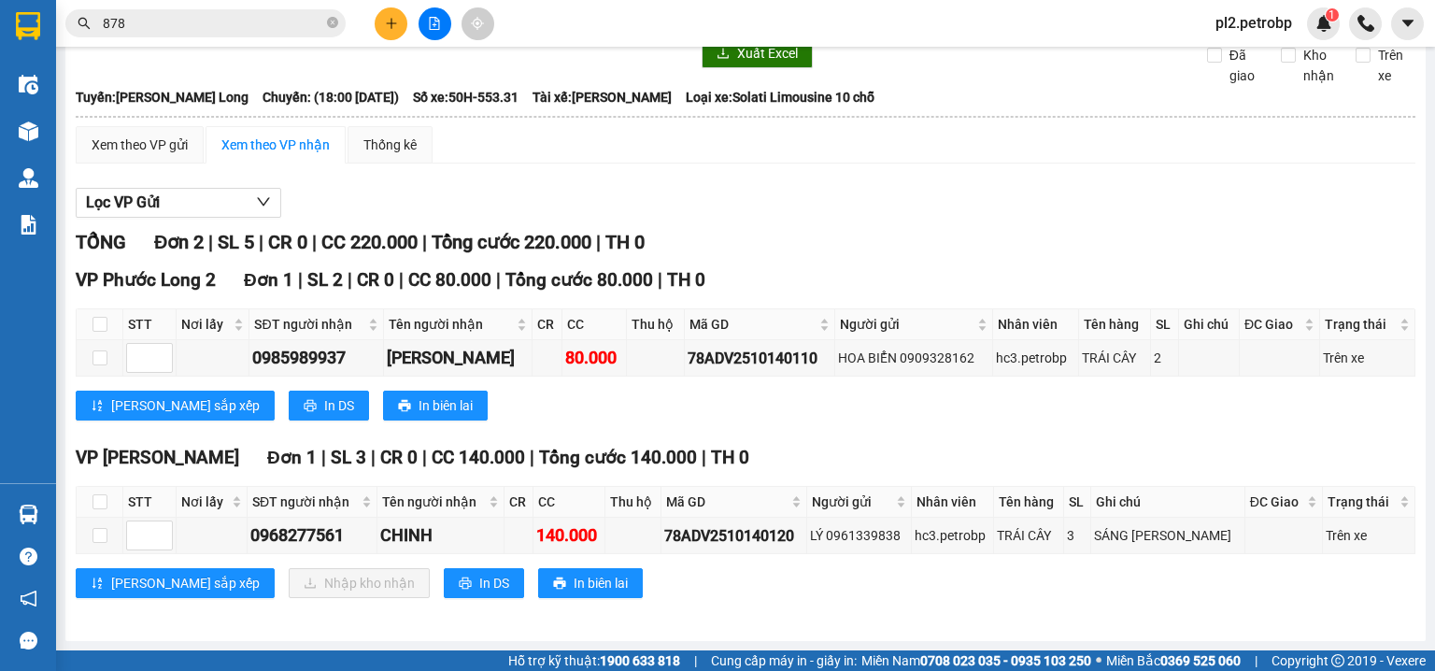
click at [1272, 22] on span "pl2.petrobp" at bounding box center [1254, 22] width 107 height 23
click at [1267, 55] on span "Đăng xuất" at bounding box center [1267, 58] width 78 height 21
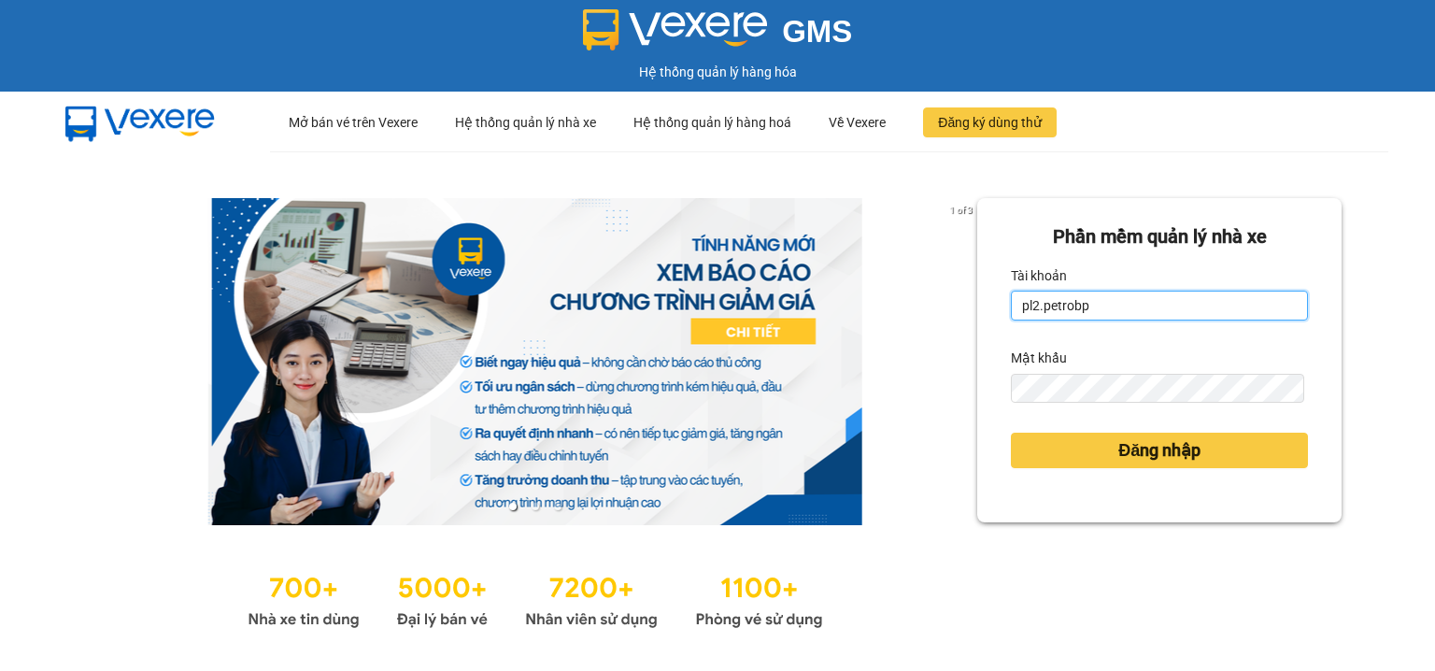
drag, startPoint x: 1089, startPoint y: 299, endPoint x: 1090, endPoint y: 314, distance: 15.0
click at [1089, 299] on input "pl2.petrobp" at bounding box center [1159, 306] width 297 height 30
type input "vybnk.petrobp"
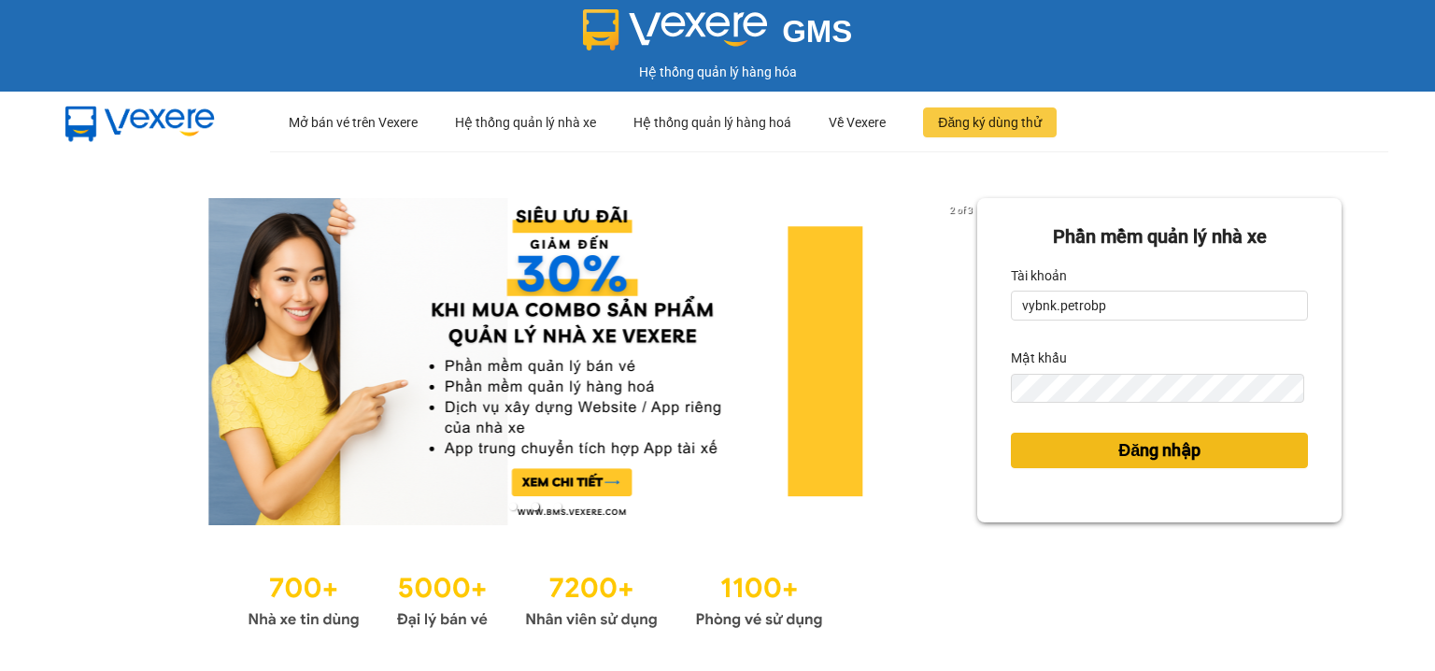
click at [1130, 442] on span "Đăng nhập" at bounding box center [1159, 450] width 82 height 26
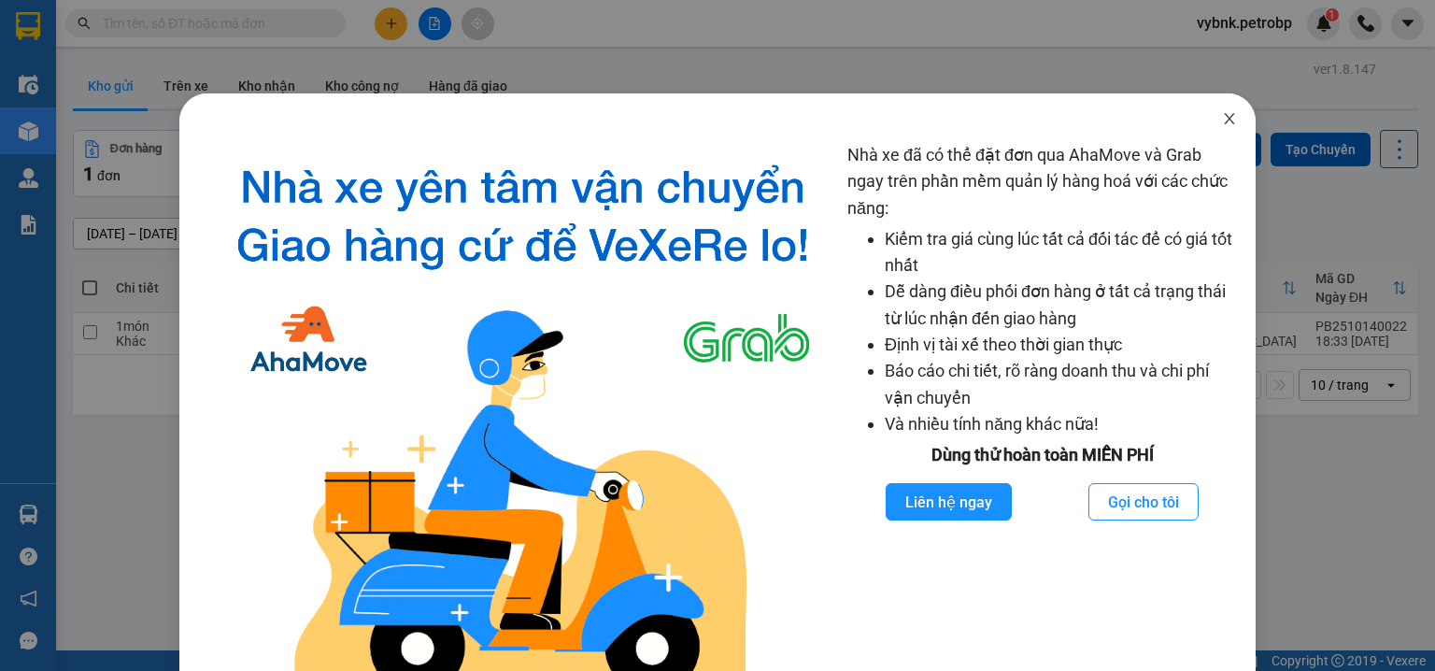
click at [1226, 120] on icon "close" at bounding box center [1229, 118] width 15 height 15
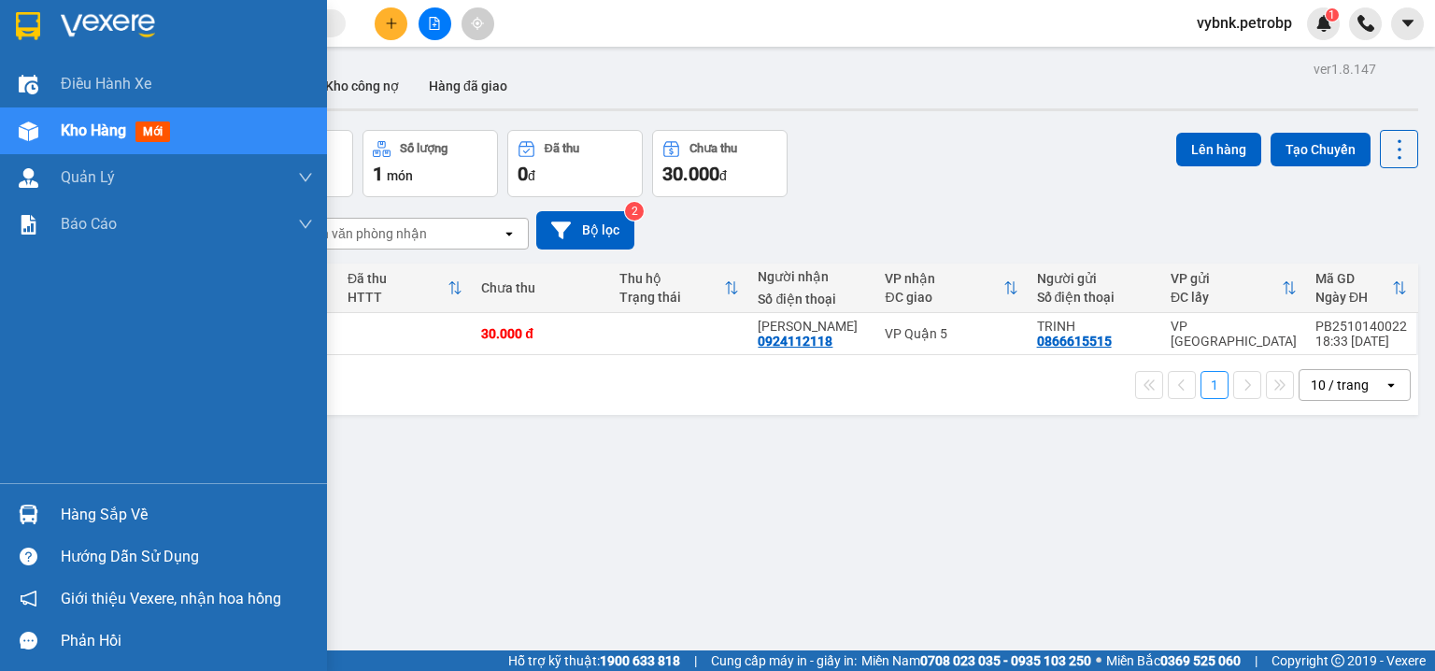
click at [24, 516] on img at bounding box center [29, 515] width 20 height 20
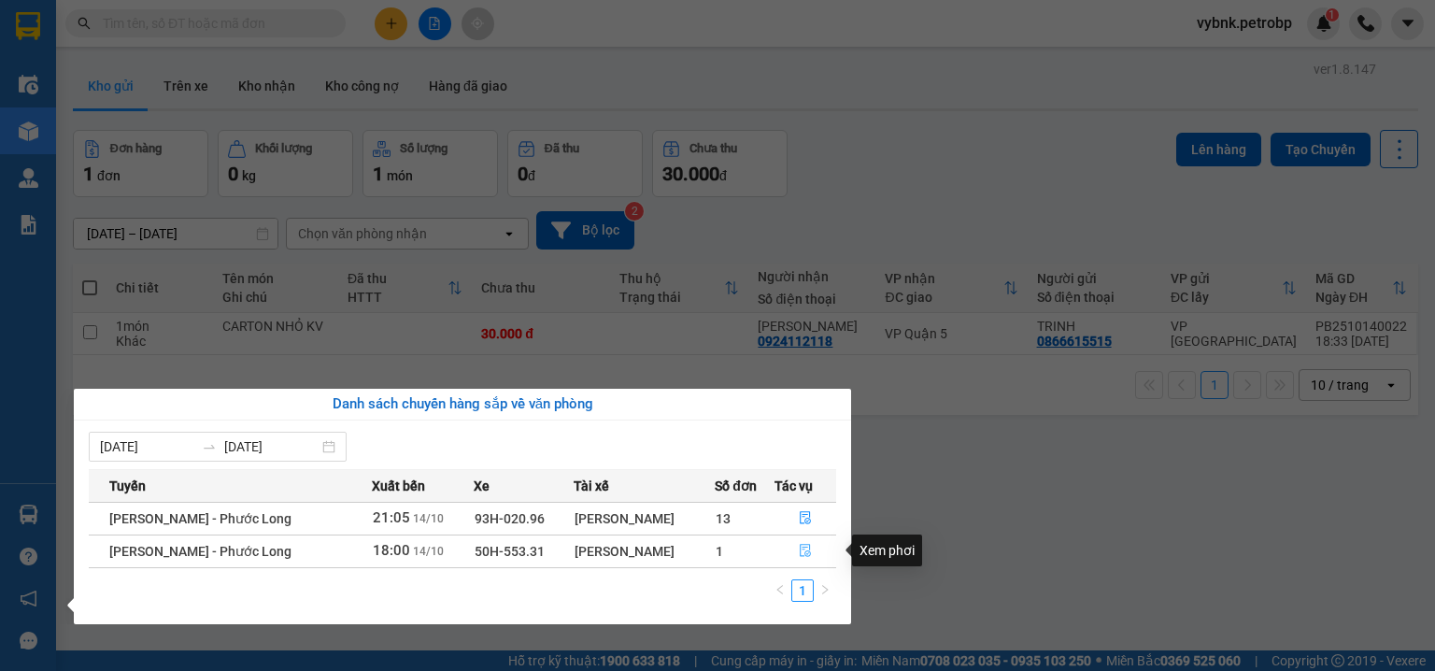
click at [799, 543] on button "button" at bounding box center [806, 551] width 61 height 30
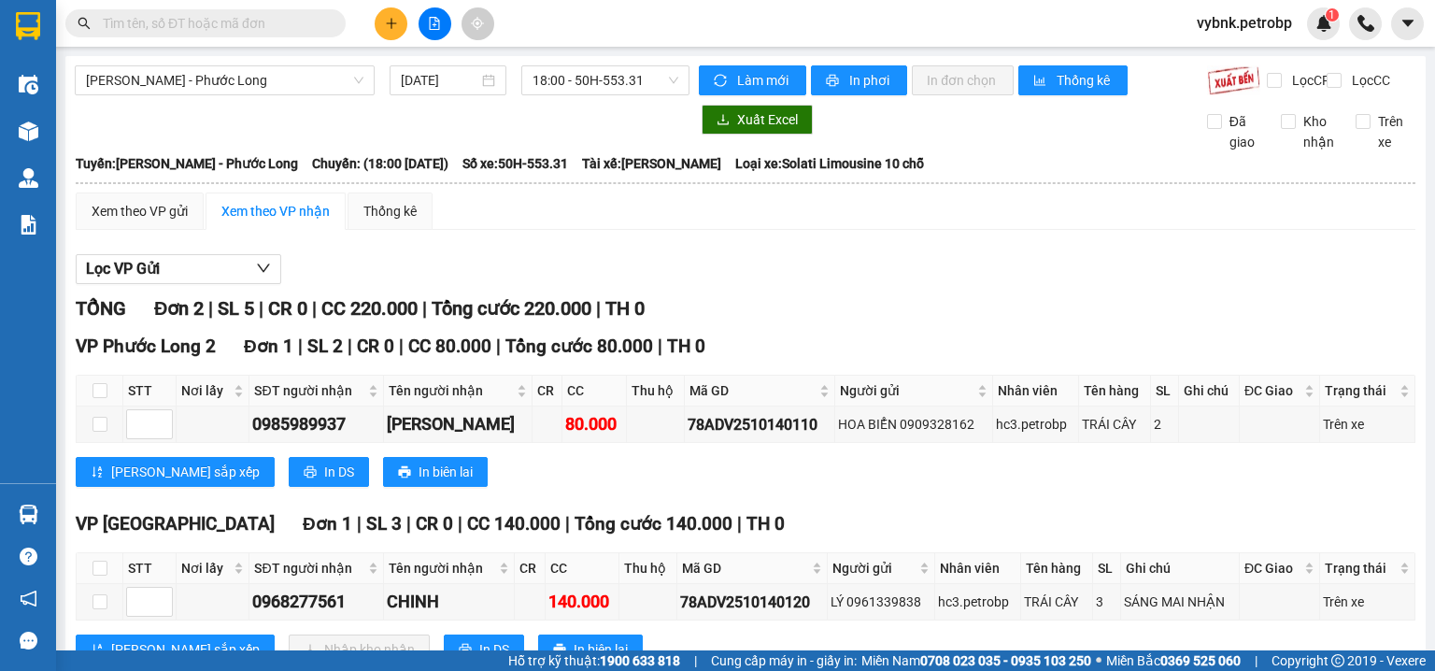
scroll to position [79, 0]
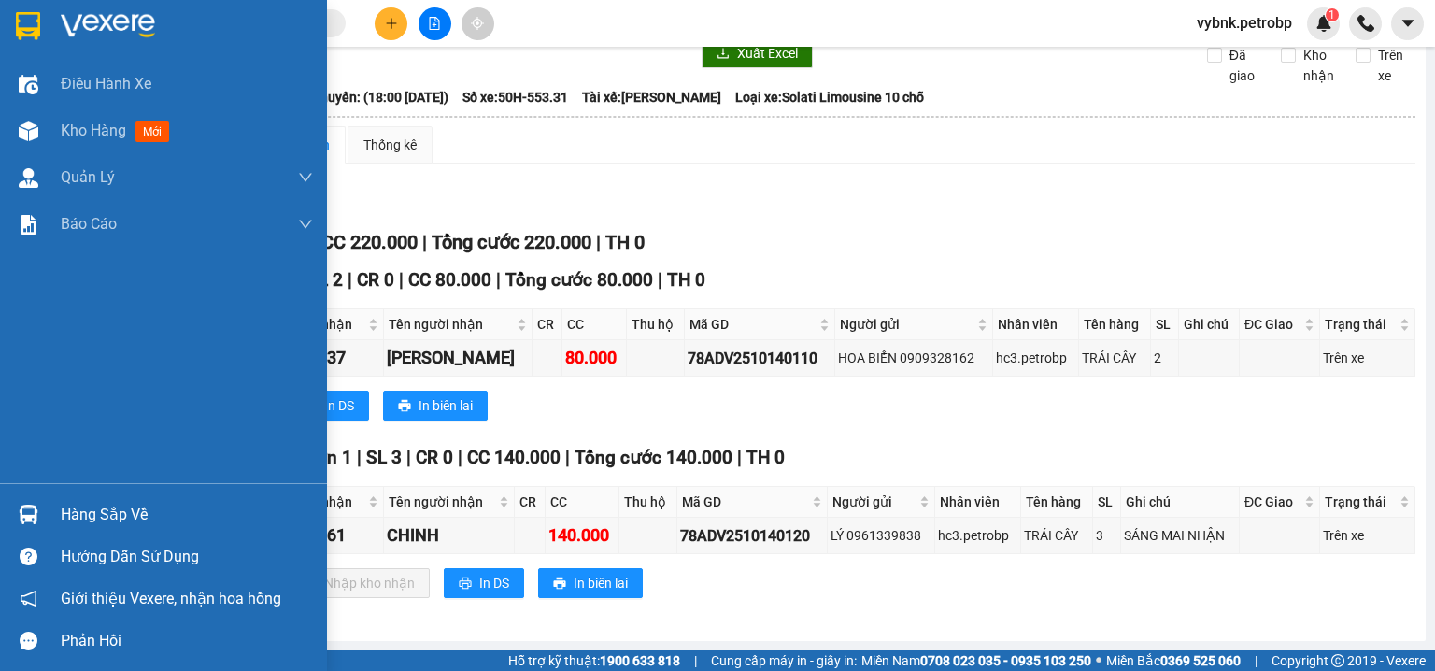
click at [39, 508] on div at bounding box center [28, 514] width 33 height 33
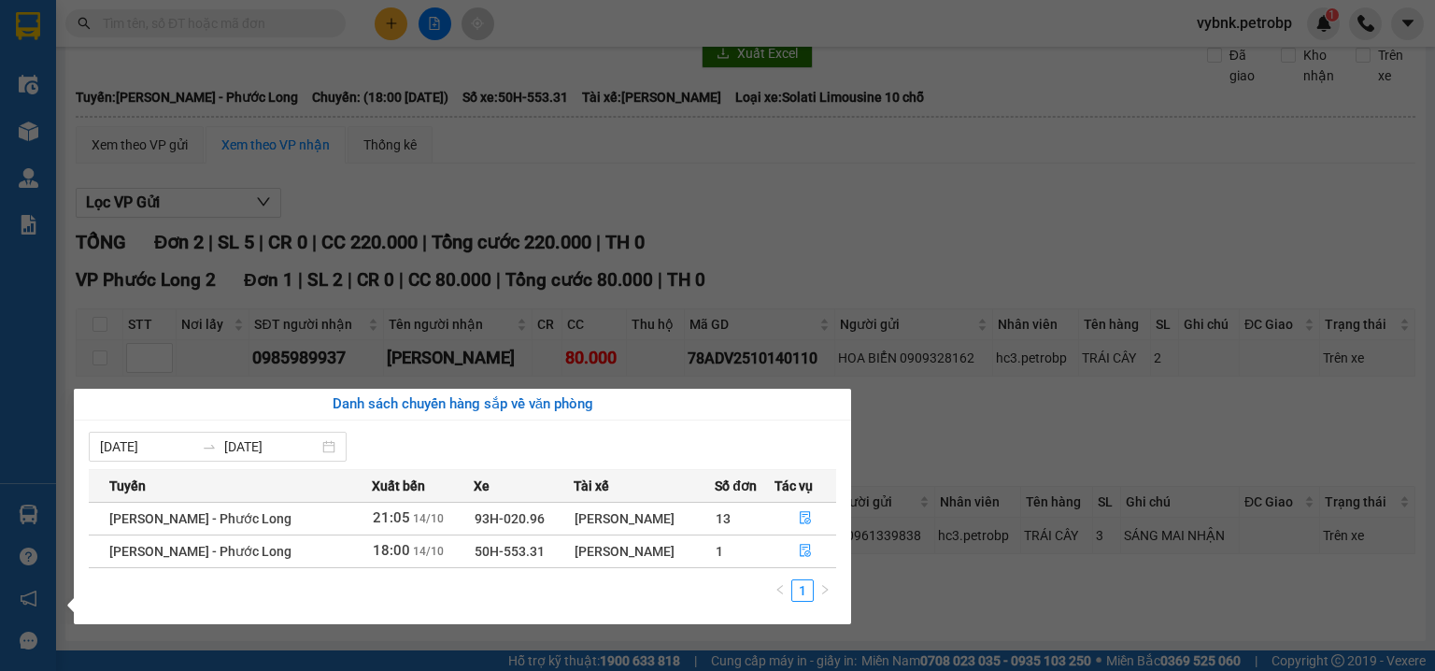
click at [826, 202] on section "Kết quả tìm kiếm ( 0 ) Bộ lọc No Data vybnk.petrobp 1 Điều hành xe Kho hàng mới…" at bounding box center [717, 335] width 1435 height 671
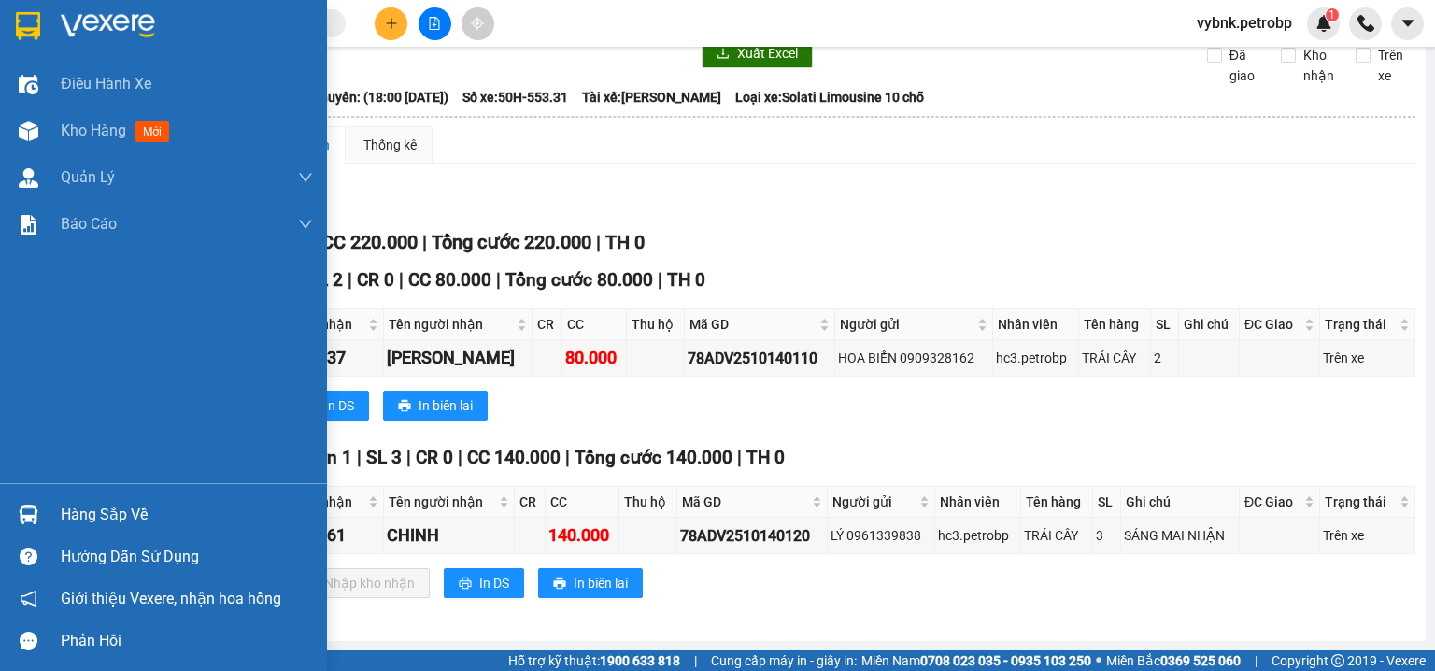
click at [25, 506] on img at bounding box center [29, 515] width 20 height 20
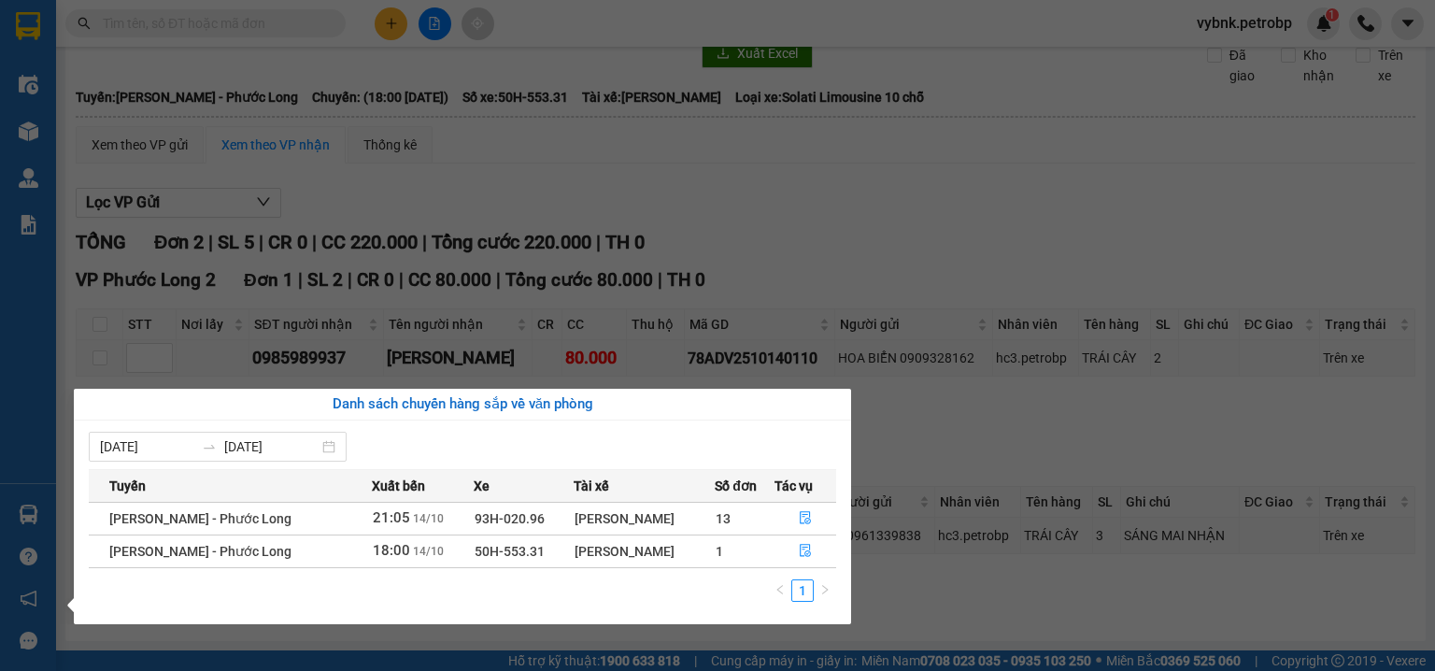
click at [976, 454] on section "Kết quả tìm kiếm ( 0 ) Bộ lọc No Data vybnk.petrobp 1 Điều hành xe Kho hàng mới…" at bounding box center [717, 335] width 1435 height 671
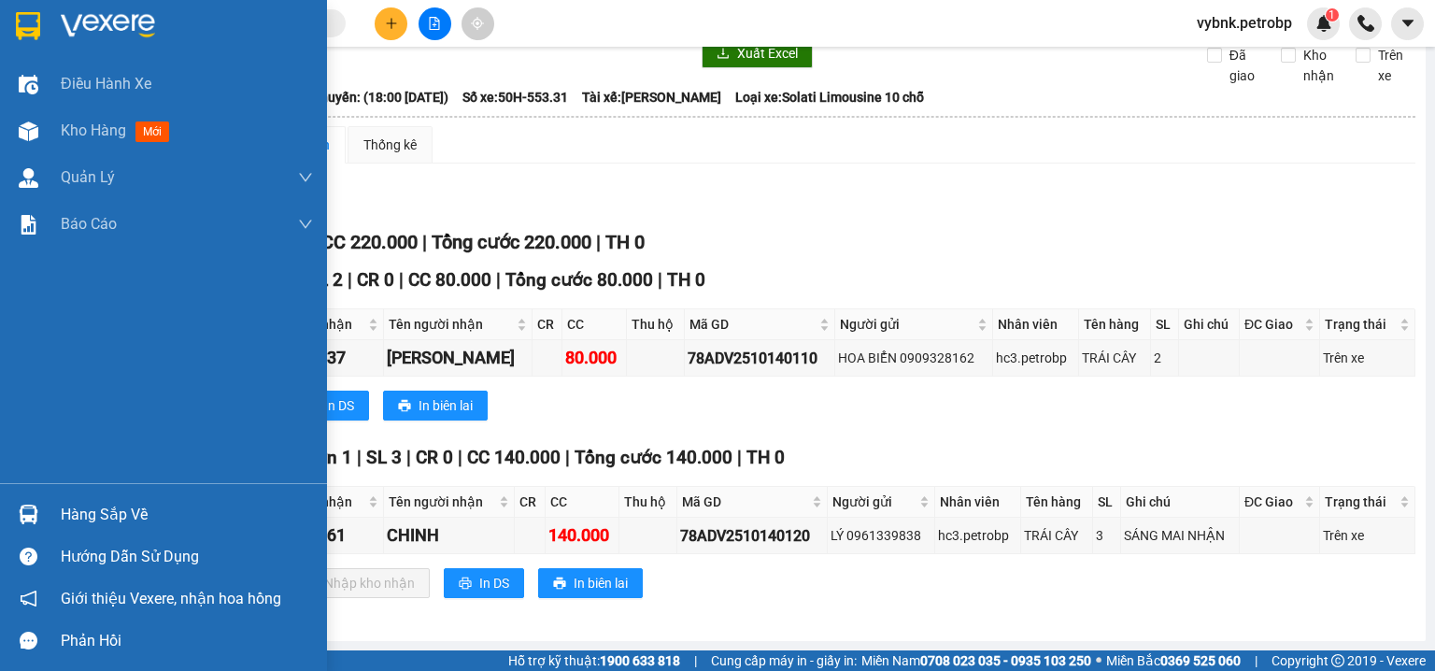
click at [21, 515] on img at bounding box center [29, 515] width 20 height 20
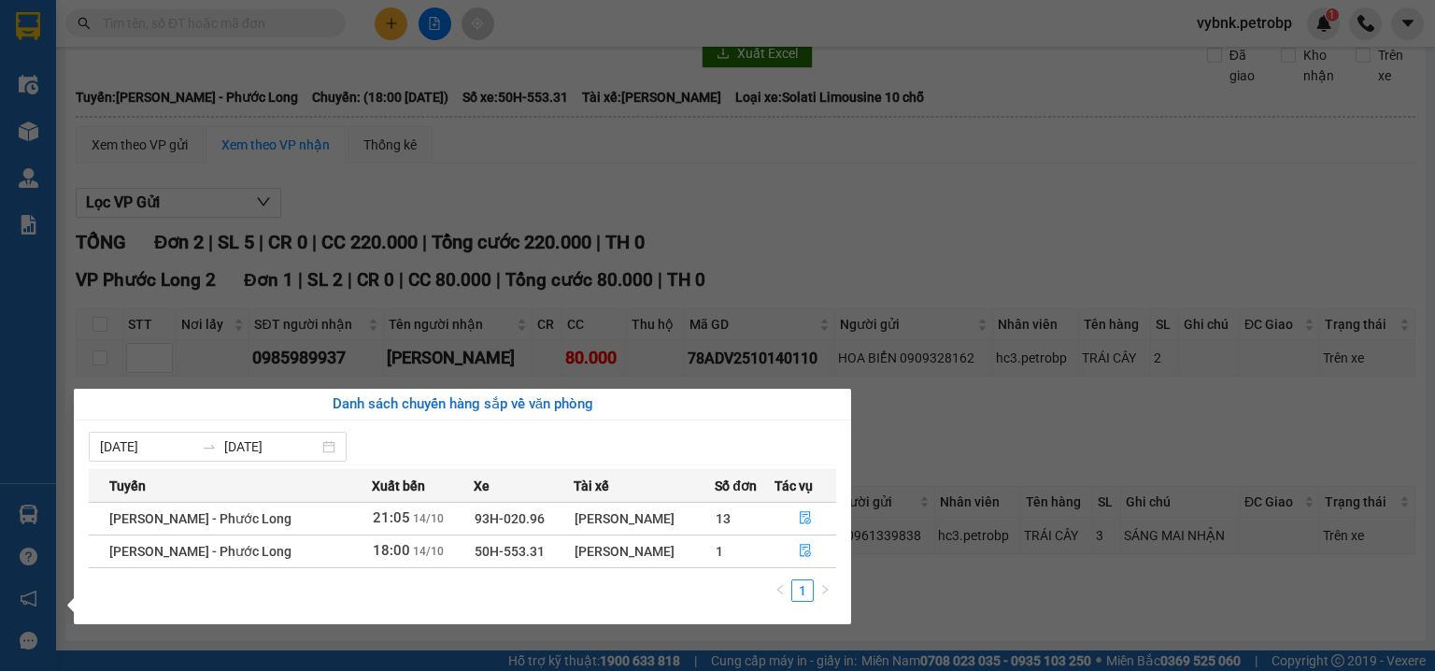
click at [921, 253] on section "Kết quả tìm kiếm ( 0 ) Bộ lọc No Data vybnk.petrobp 1 Điều hành xe Kho hàng mới…" at bounding box center [717, 335] width 1435 height 671
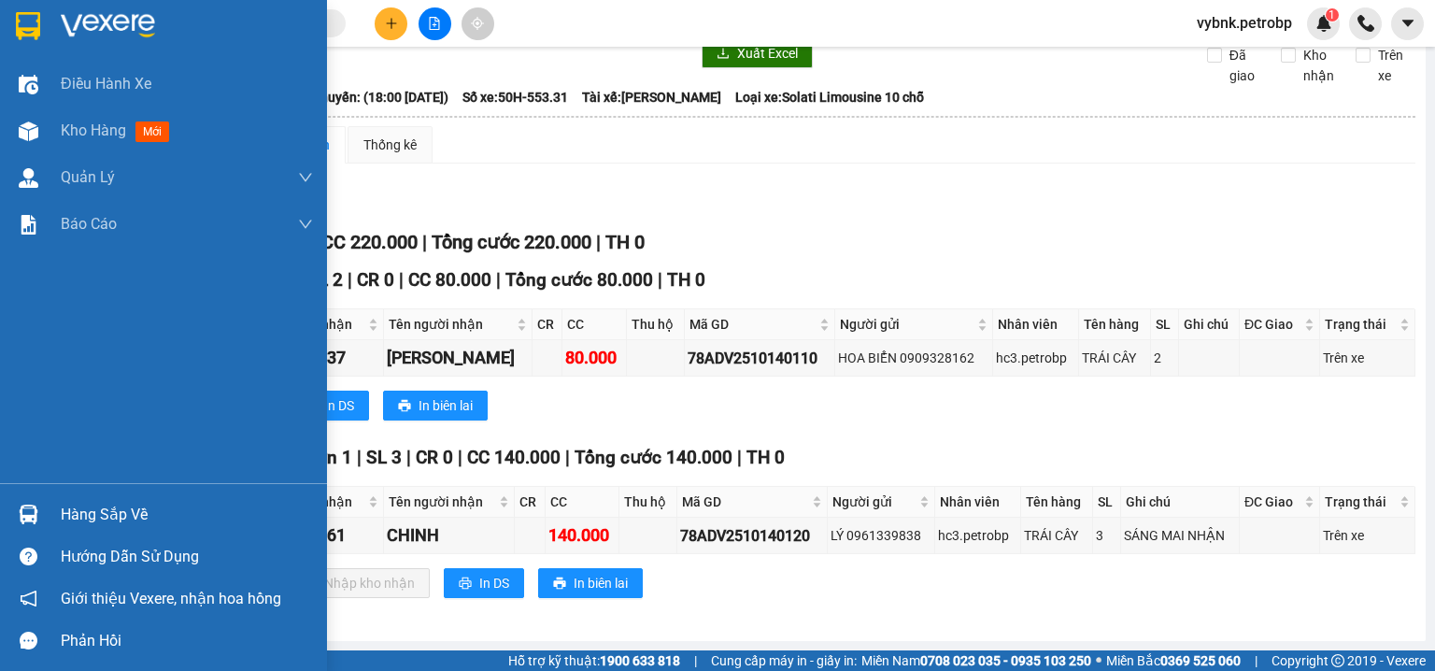
click at [19, 515] on img at bounding box center [29, 515] width 20 height 20
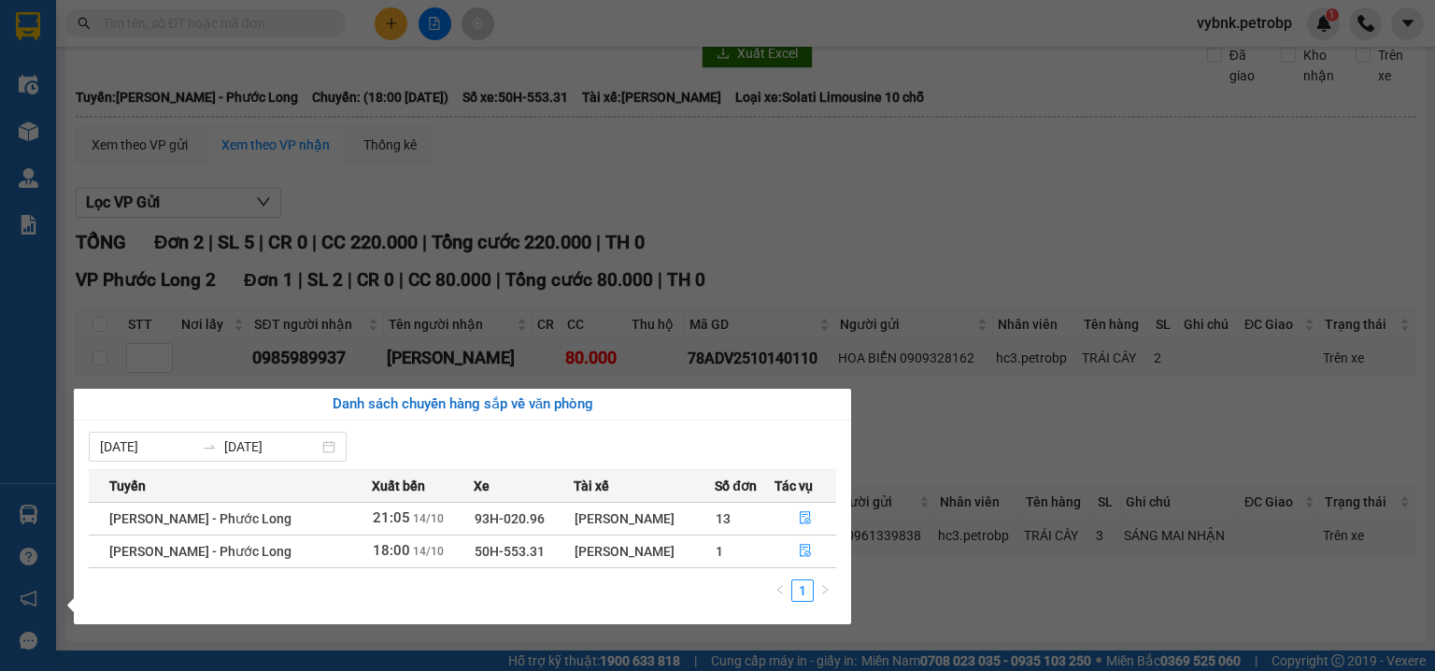
click at [776, 216] on section "Kết quả tìm kiếm ( 0 ) Bộ lọc No Data vybnk.petrobp 1 Điều hành xe Kho hàng mới…" at bounding box center [717, 335] width 1435 height 671
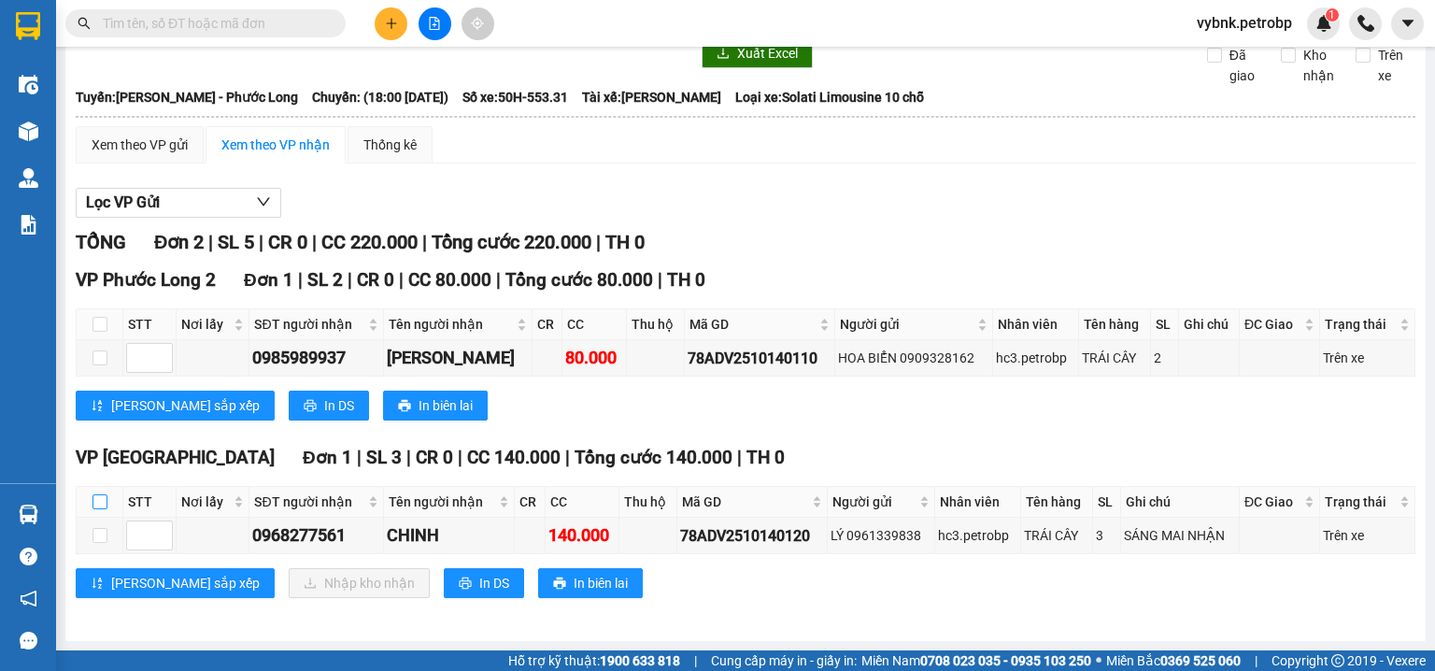
click at [97, 505] on input "checkbox" at bounding box center [100, 501] width 15 height 15
checkbox input "true"
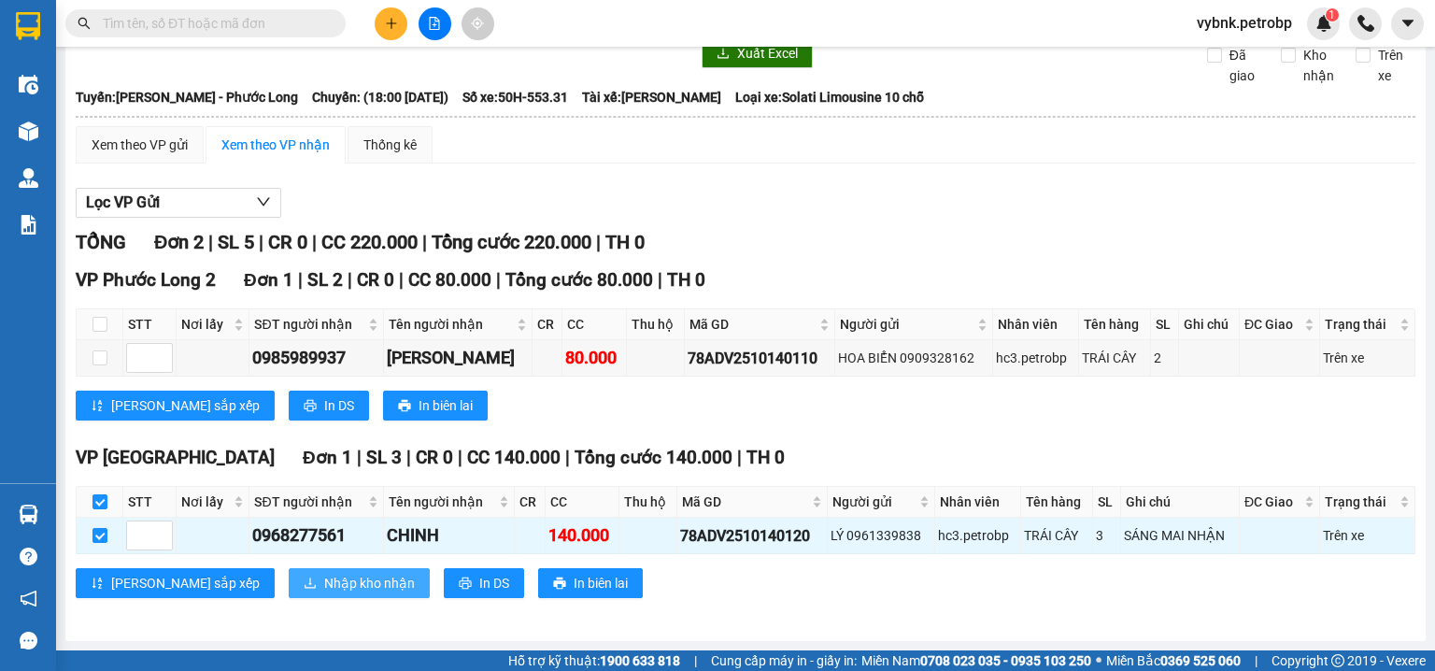
click at [324, 585] on span "Nhập kho nhận" at bounding box center [369, 583] width 91 height 21
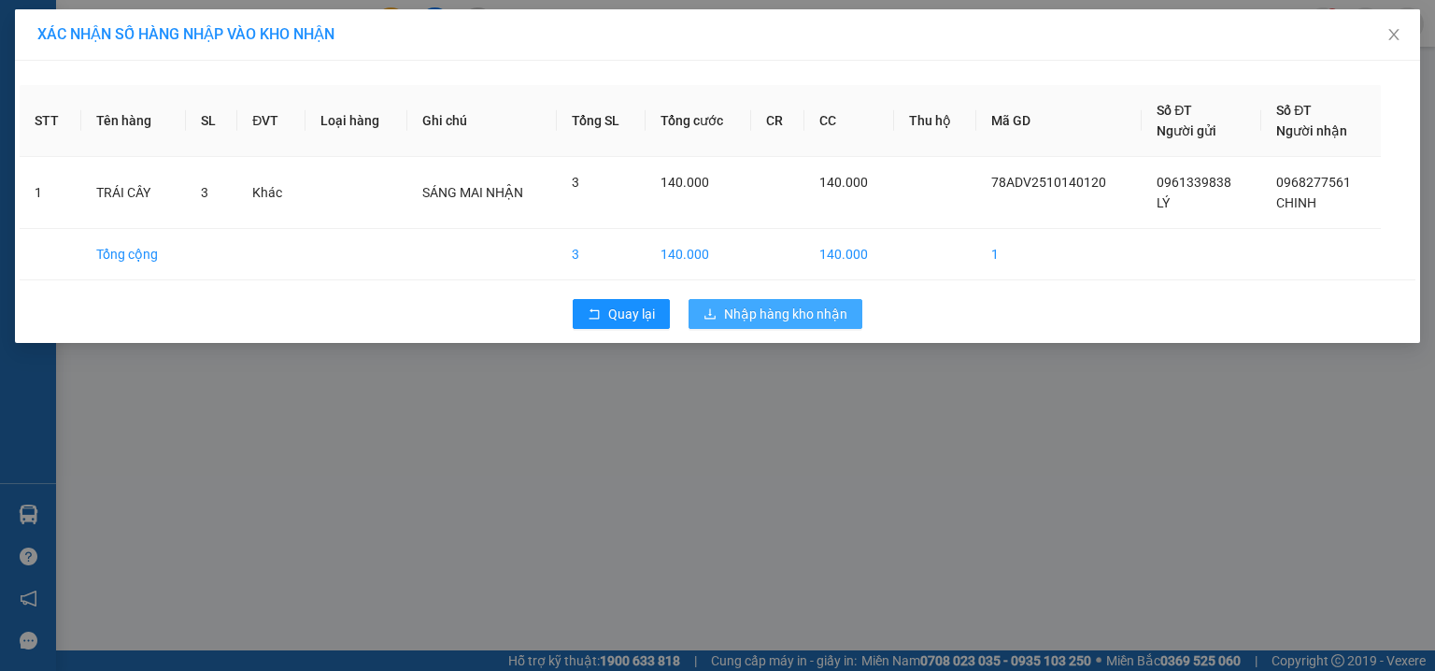
click at [845, 308] on span "Nhập hàng kho nhận" at bounding box center [785, 314] width 123 height 21
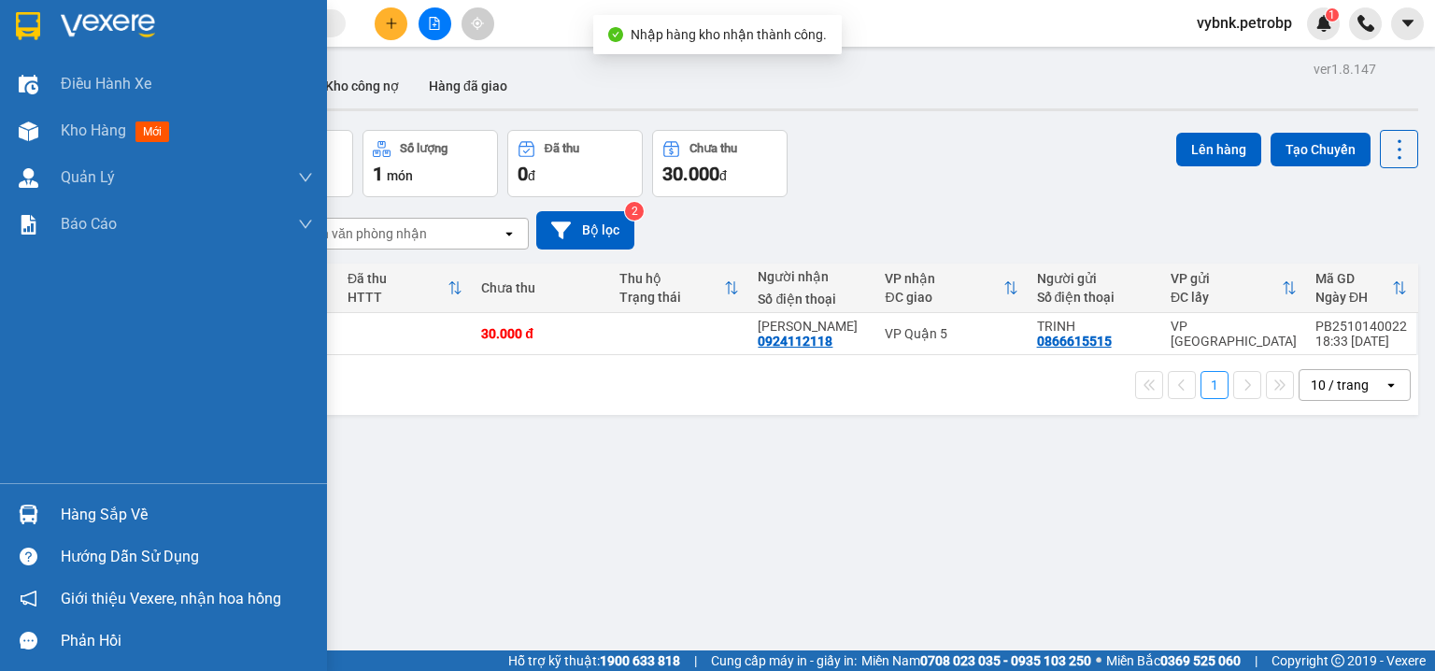
click at [57, 514] on div "Hàng sắp về" at bounding box center [163, 514] width 327 height 42
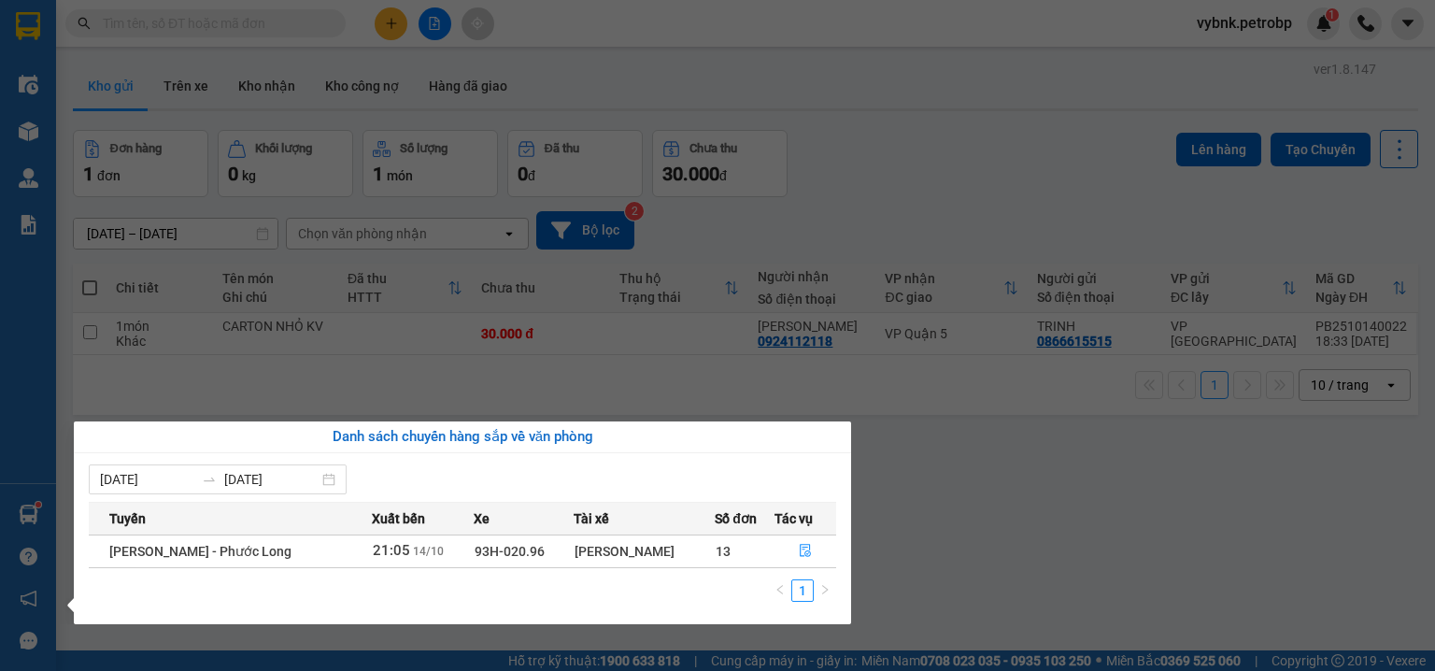
click at [892, 477] on section "Kết quả tìm kiếm ( 0 ) Bộ lọc No Data vybnk.petrobp 1 Điều hành xe Kho hàng mới…" at bounding box center [717, 335] width 1435 height 671
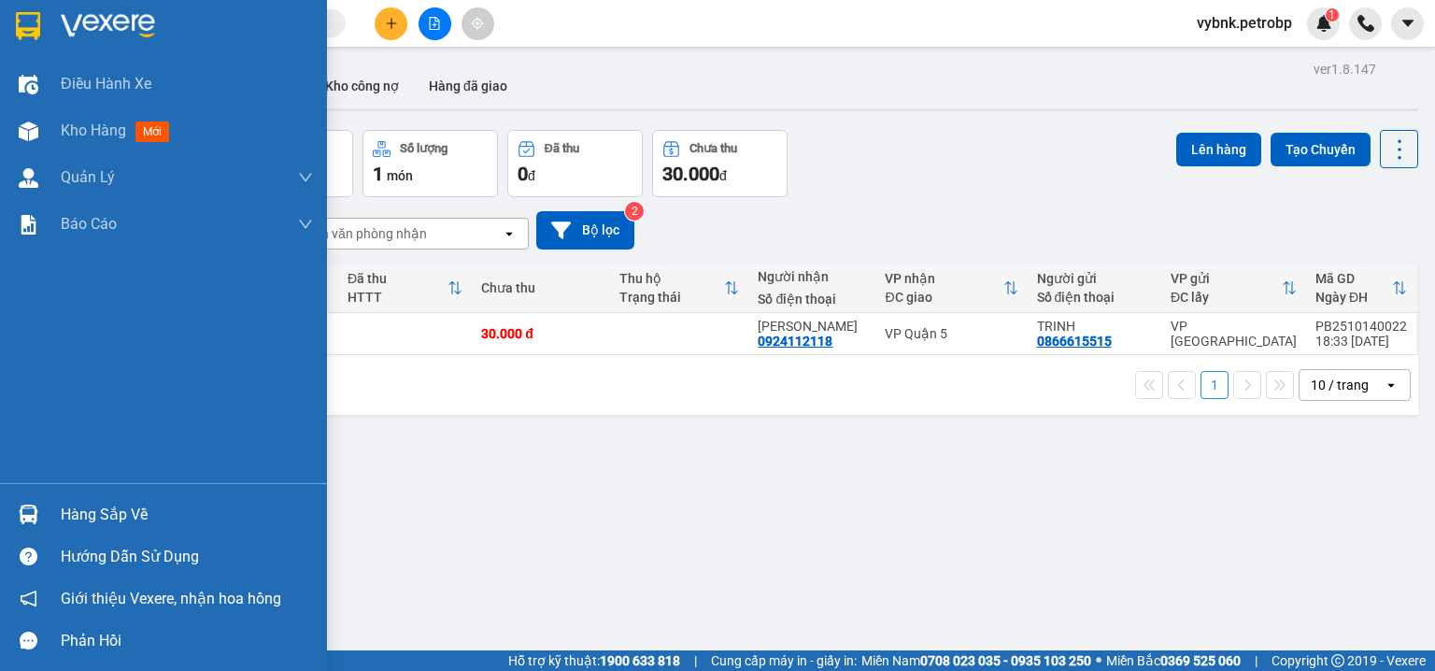
click at [49, 502] on div "Hàng sắp về" at bounding box center [163, 514] width 327 height 42
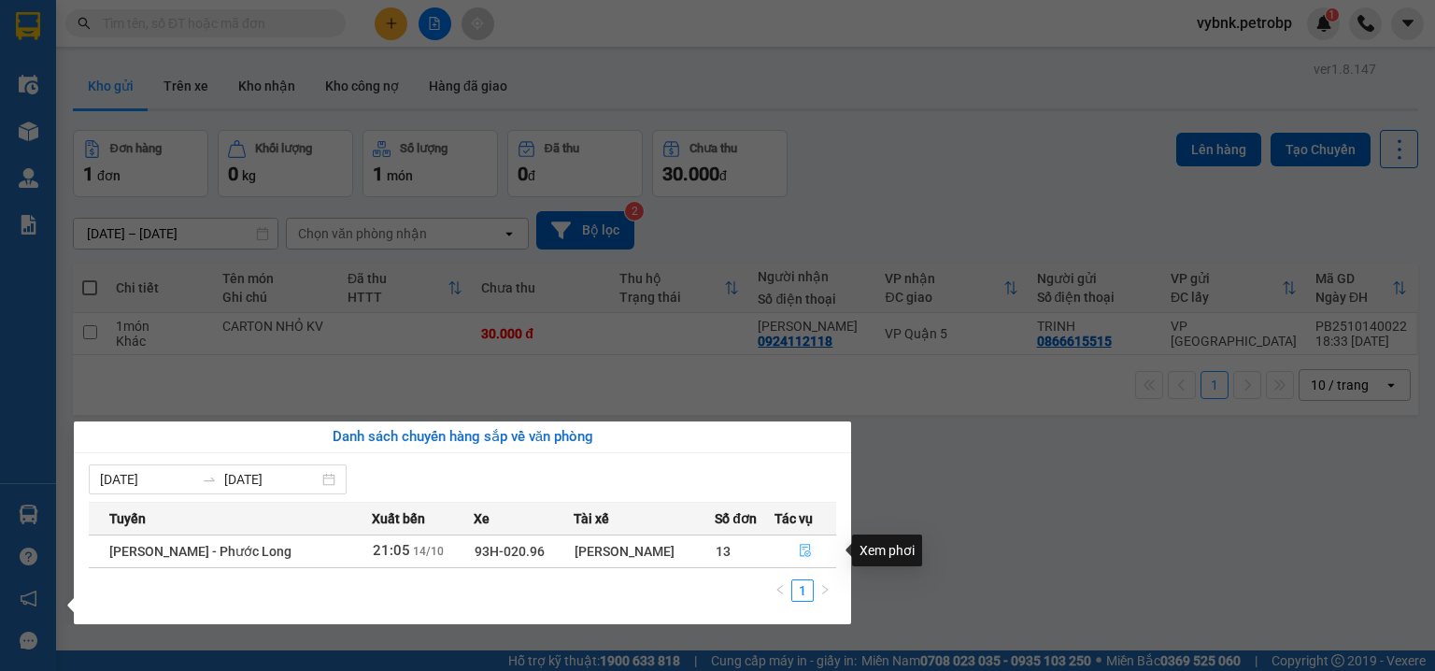
click at [812, 549] on button "button" at bounding box center [806, 551] width 61 height 30
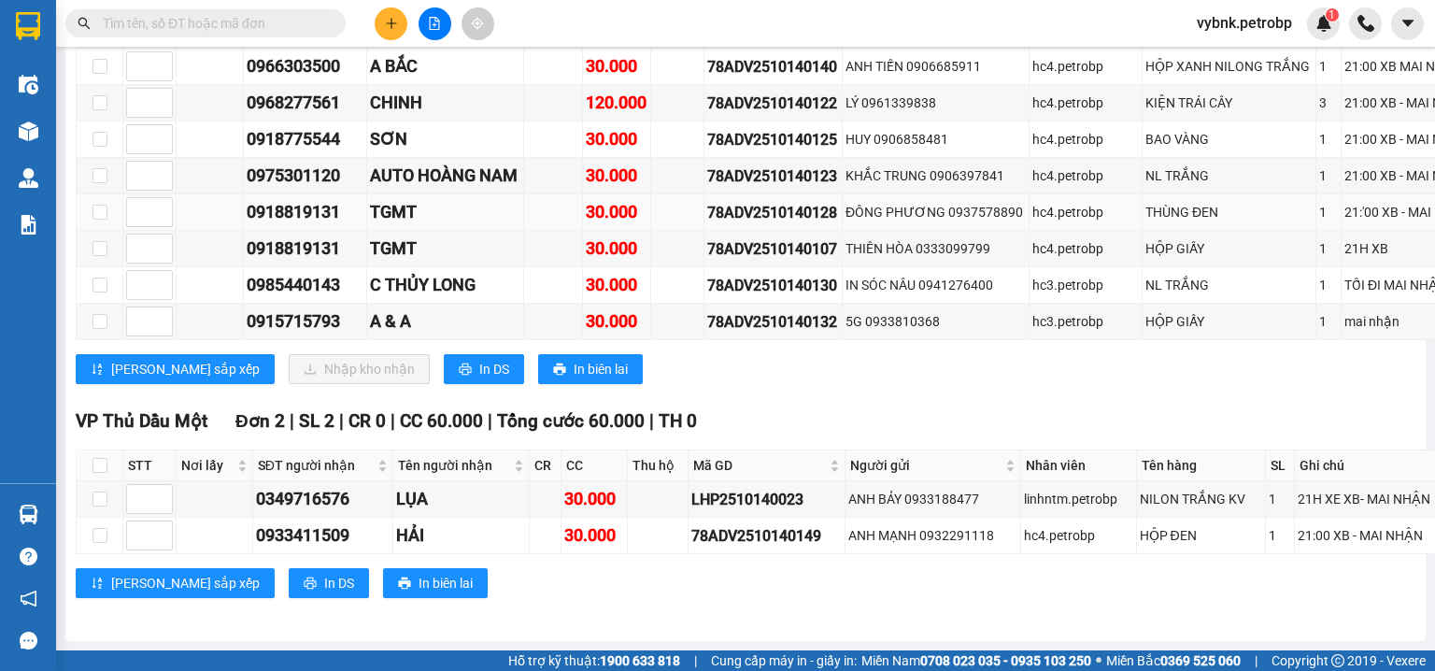
scroll to position [6545, 0]
drag, startPoint x: 425, startPoint y: 587, endPoint x: 505, endPoint y: 516, distance: 106.5
click at [479, 379] on span "In DS" at bounding box center [494, 369] width 30 height 21
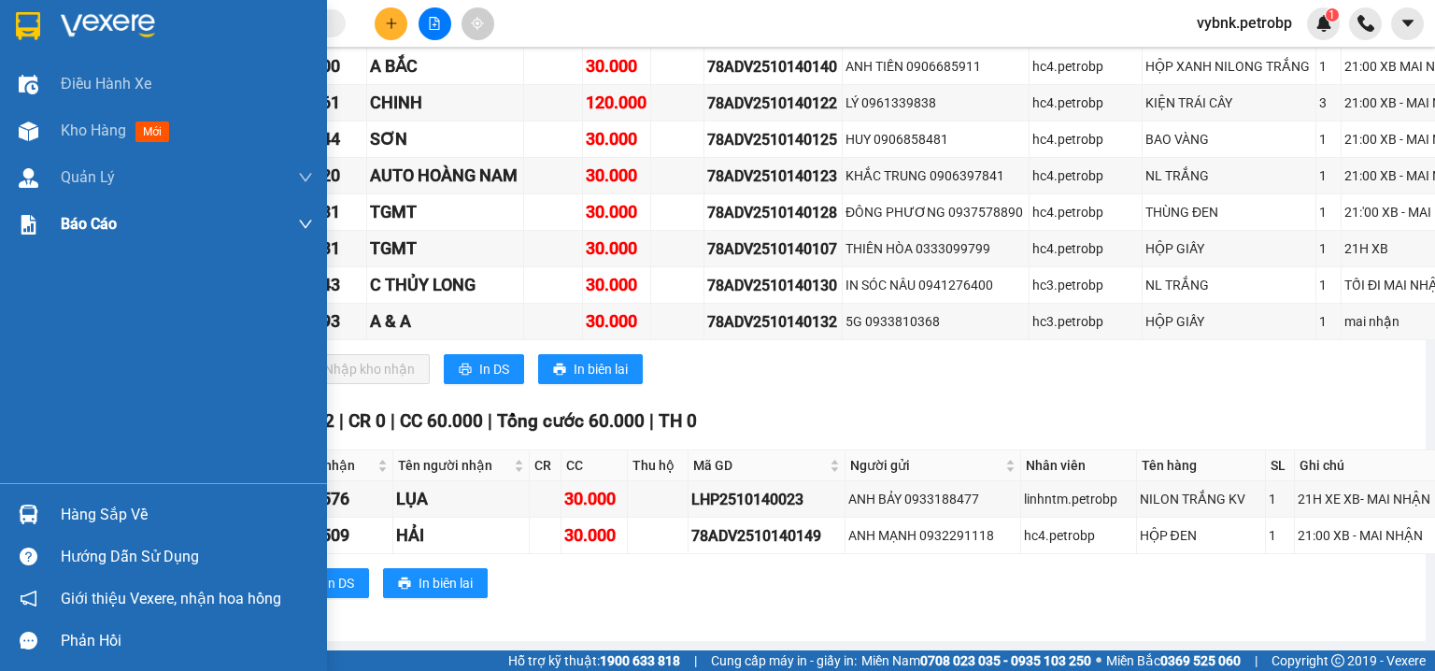
drag, startPoint x: 23, startPoint y: 124, endPoint x: 284, endPoint y: 209, distance: 274.2
click at [23, 124] on img at bounding box center [29, 131] width 20 height 20
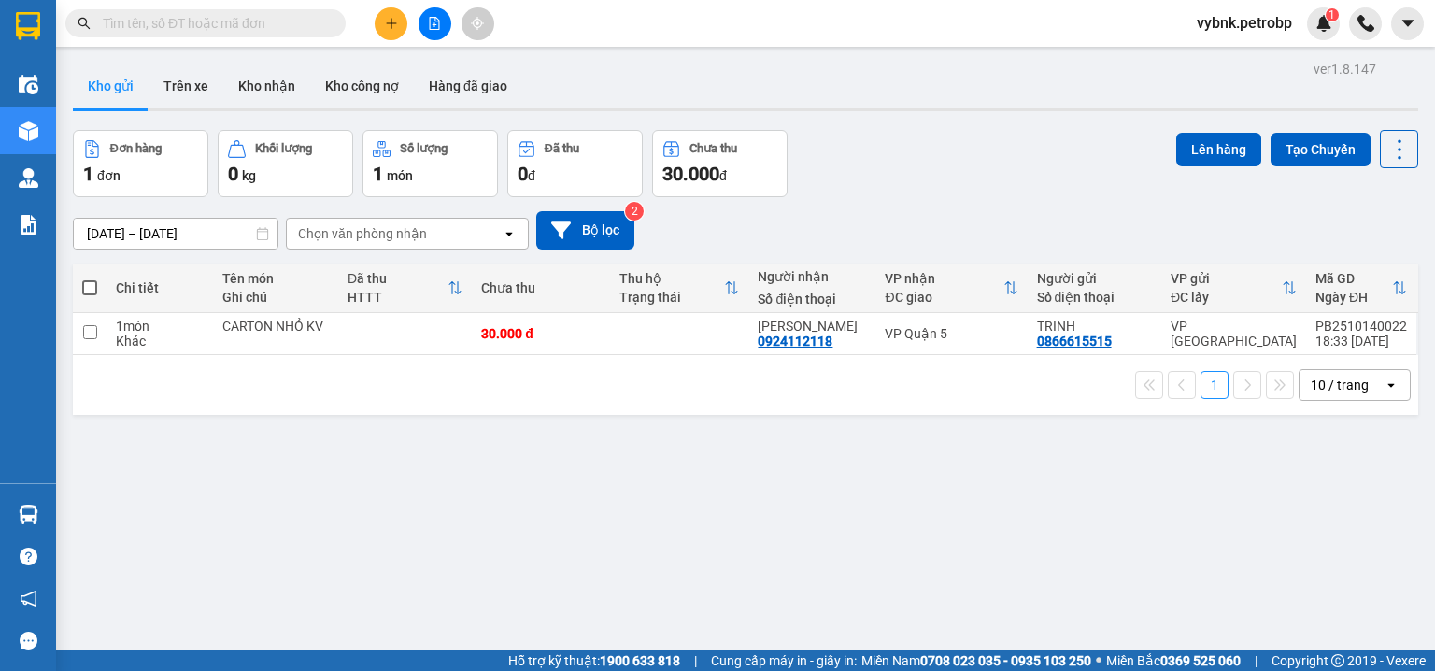
click at [259, 108] on div at bounding box center [746, 109] width 1346 height 3
click at [269, 84] on button "Kho nhận" at bounding box center [266, 86] width 87 height 45
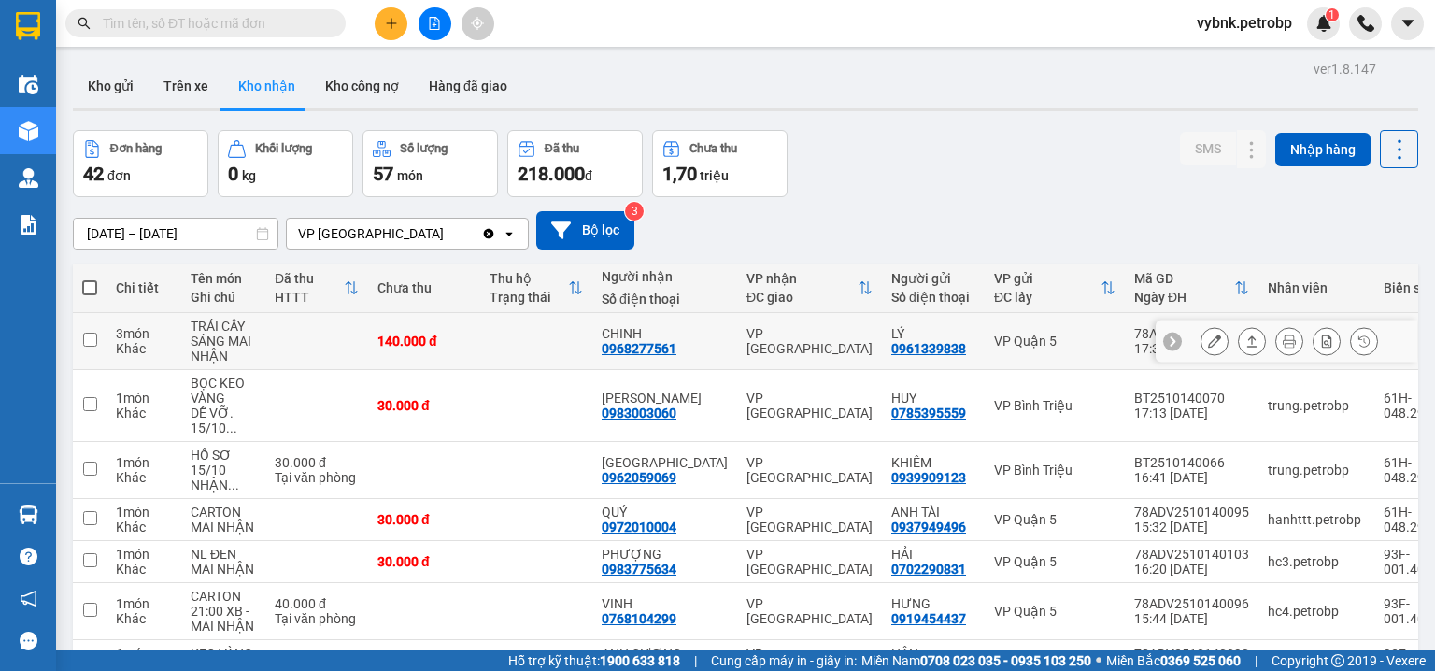
click at [665, 350] on div "0968277561" at bounding box center [639, 348] width 75 height 15
copy div "0968277561"
drag, startPoint x: 127, startPoint y: 82, endPoint x: 158, endPoint y: 256, distance: 176.5
click at [126, 83] on button "Kho gửi" at bounding box center [111, 86] width 76 height 45
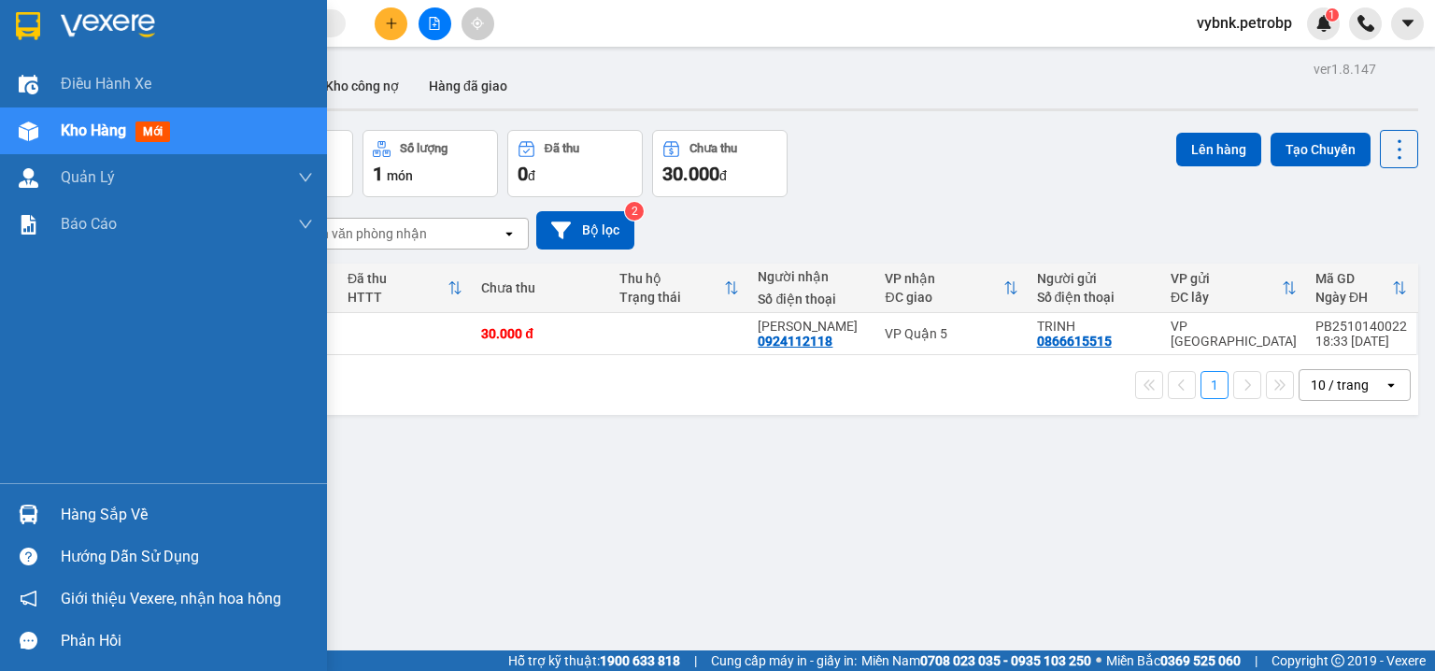
click at [22, 506] on img at bounding box center [29, 515] width 20 height 20
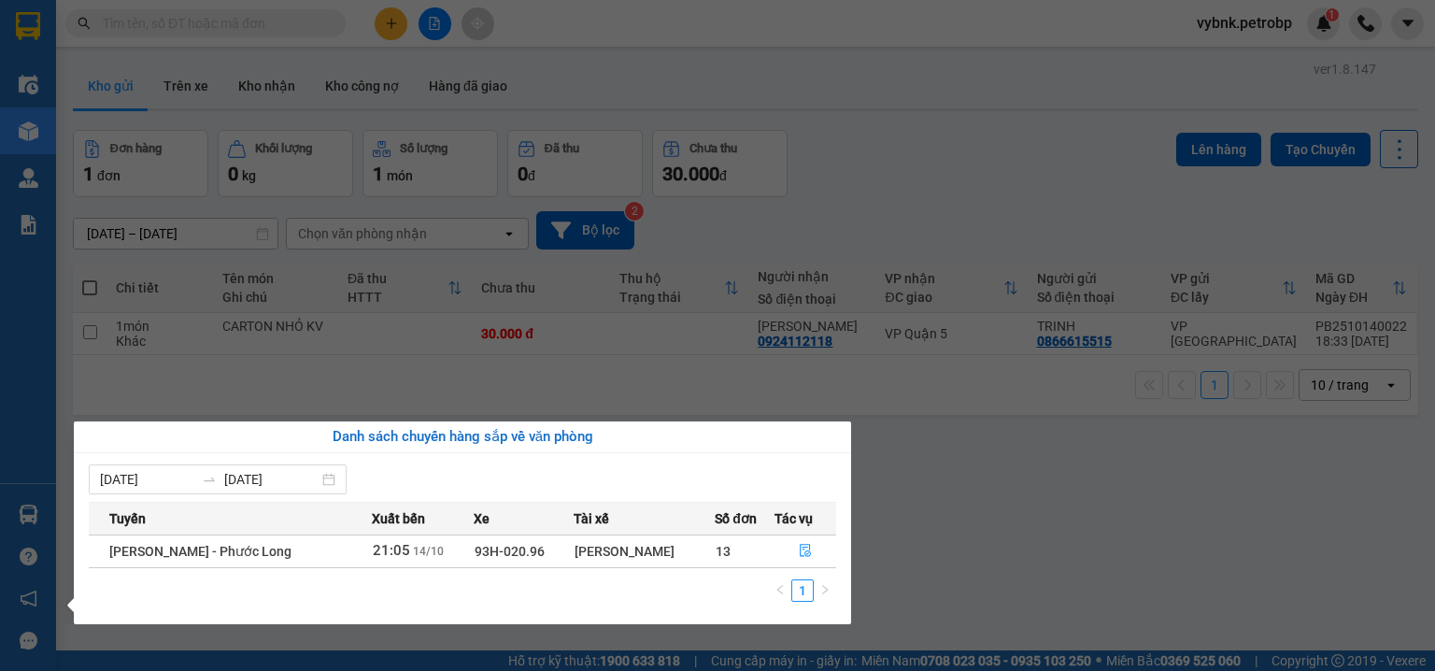
click at [610, 175] on section "Kết quả tìm kiếm ( 0 ) Bộ lọc No Data vybnk.petrobp 1 Điều hành xe Kho hàng mới…" at bounding box center [717, 335] width 1435 height 671
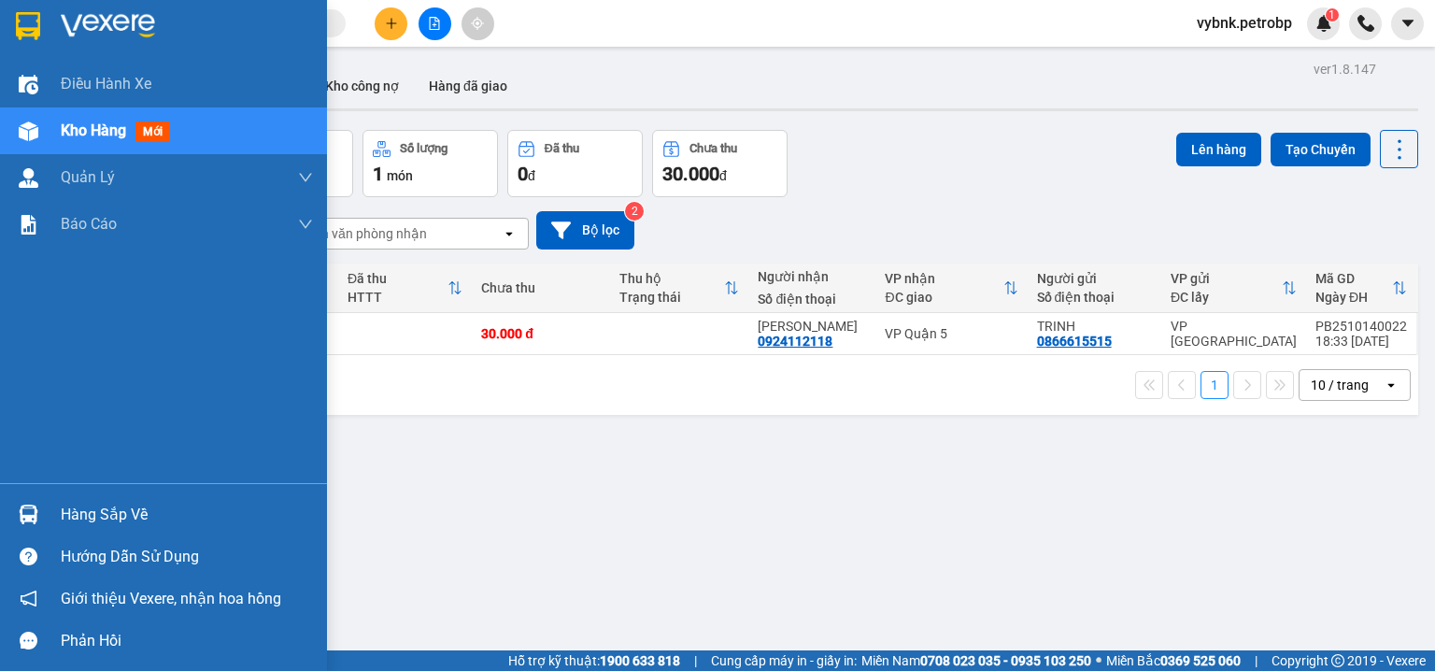
click at [41, 508] on div at bounding box center [28, 514] width 33 height 33
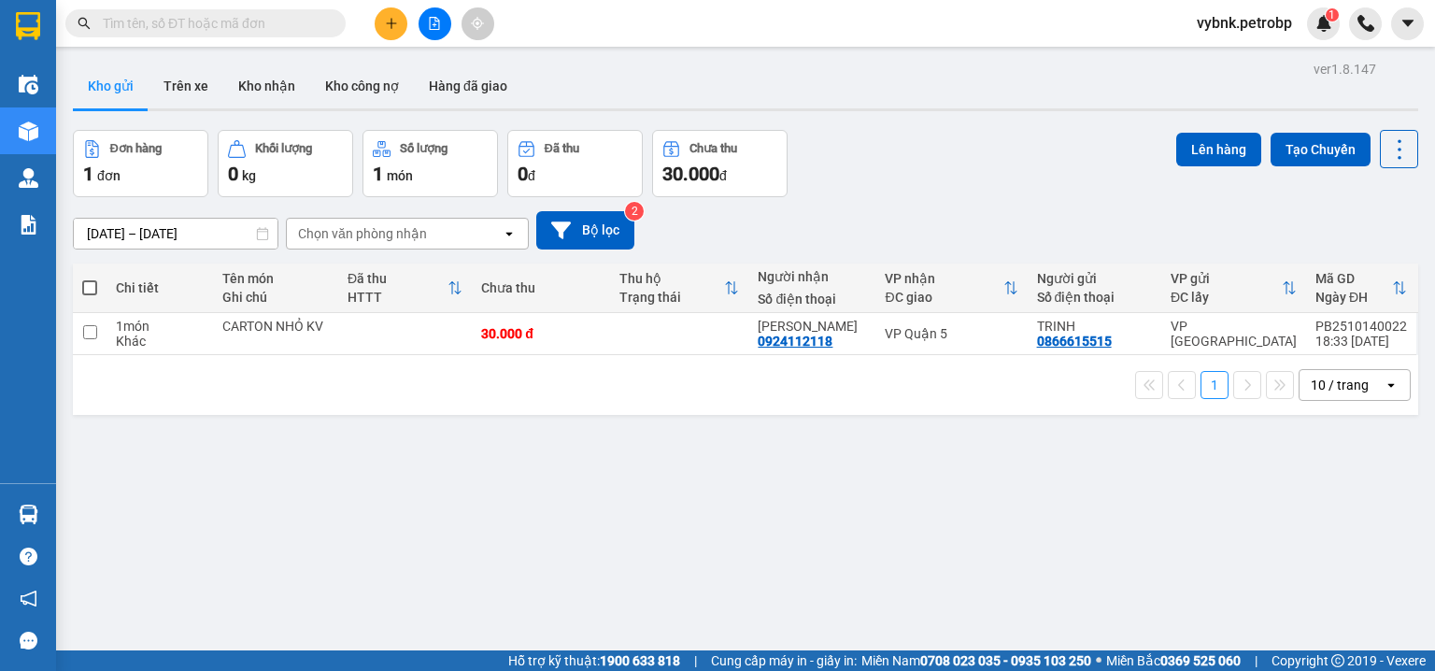
drag, startPoint x: 871, startPoint y: 177, endPoint x: 770, endPoint y: 252, distance: 126.1
click at [871, 176] on section "Kết quả tìm kiếm ( 0 ) Bộ lọc No Data vybnk.petrobp 1 Điều hành xe Kho hàng mới…" at bounding box center [717, 335] width 1435 height 671
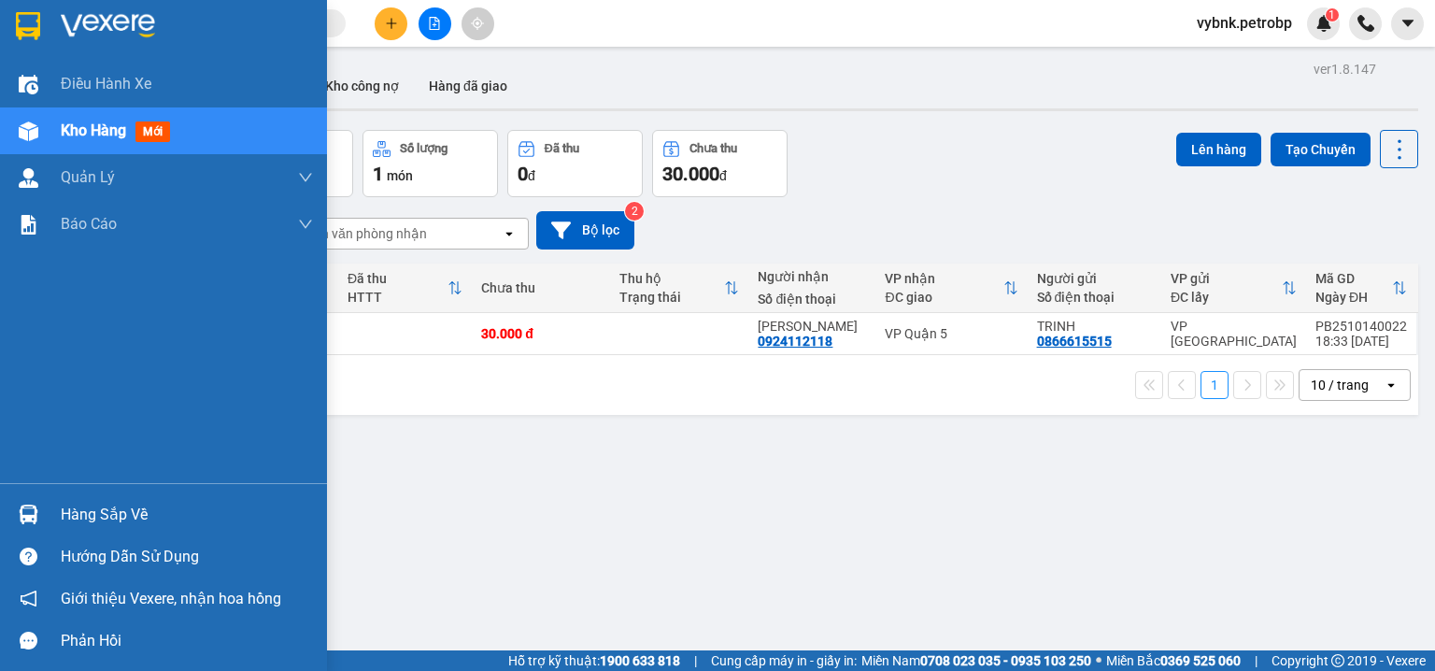
drag, startPoint x: 58, startPoint y: 506, endPoint x: 80, endPoint y: 515, distance: 24.0
click at [58, 508] on div "Hàng sắp về" at bounding box center [163, 514] width 327 height 42
